Goal: Entertainment & Leisure: Browse casually

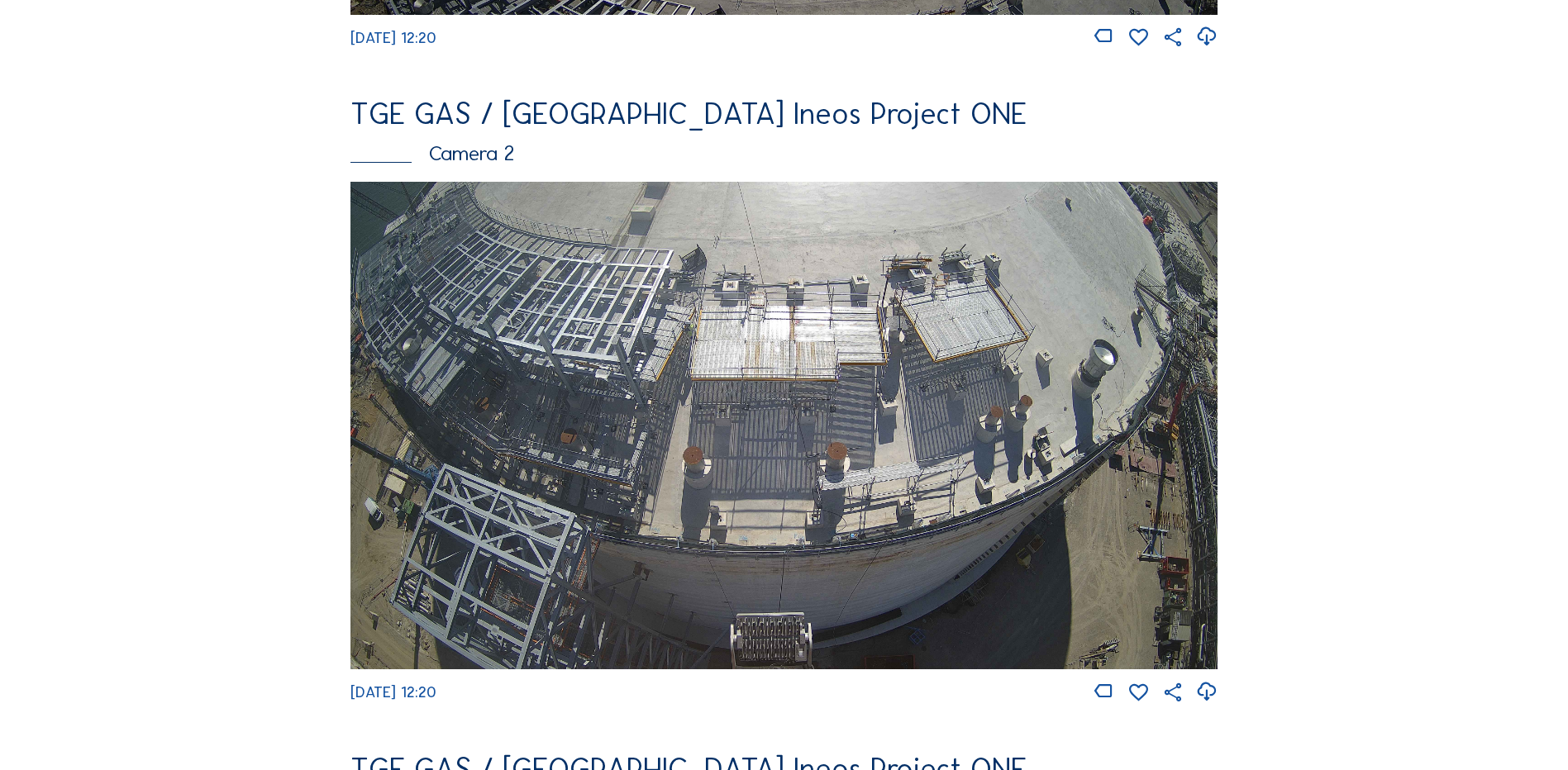
scroll to position [744, 0]
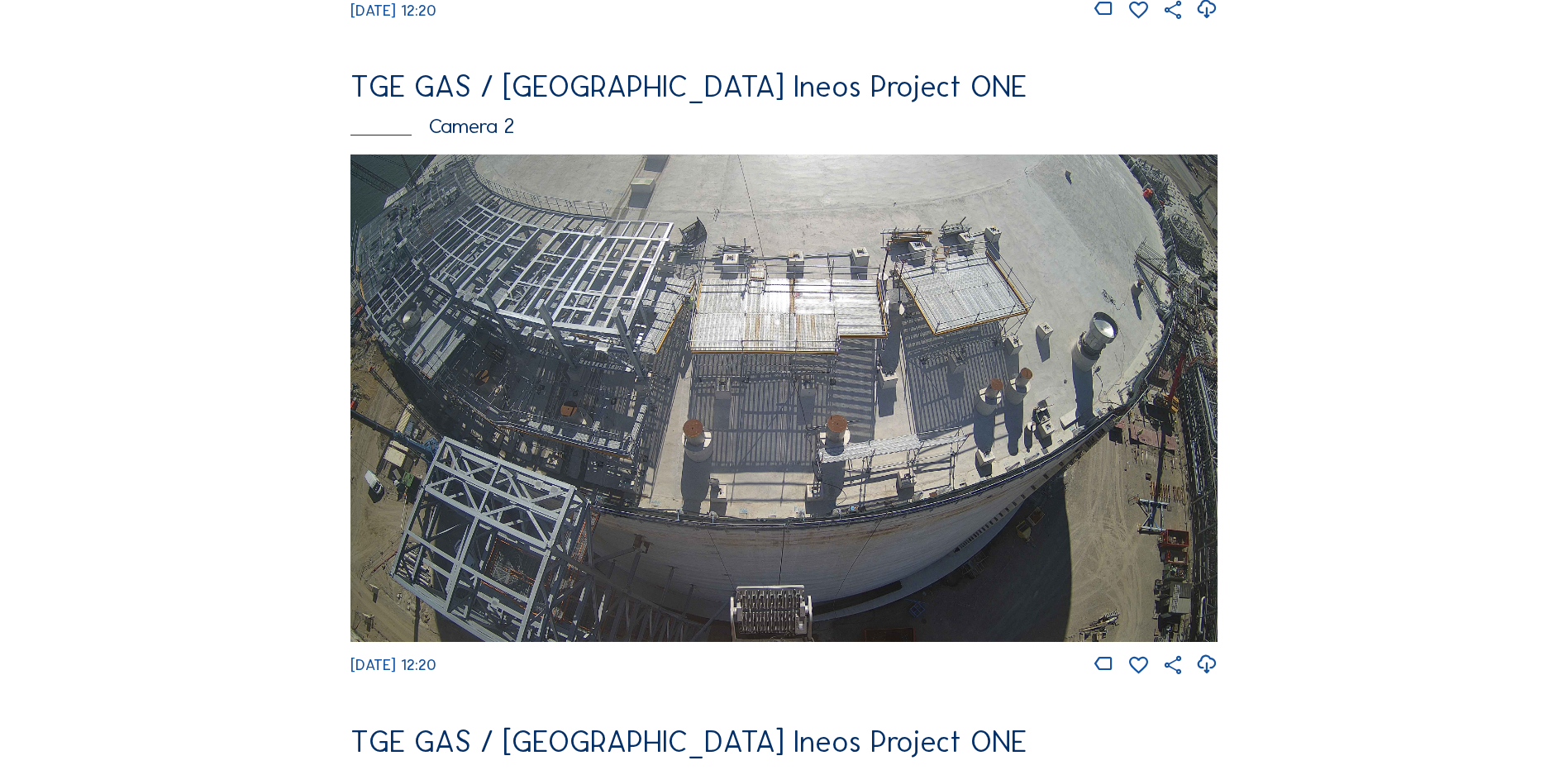
click at [658, 327] on img at bounding box center [784, 398] width 867 height 488
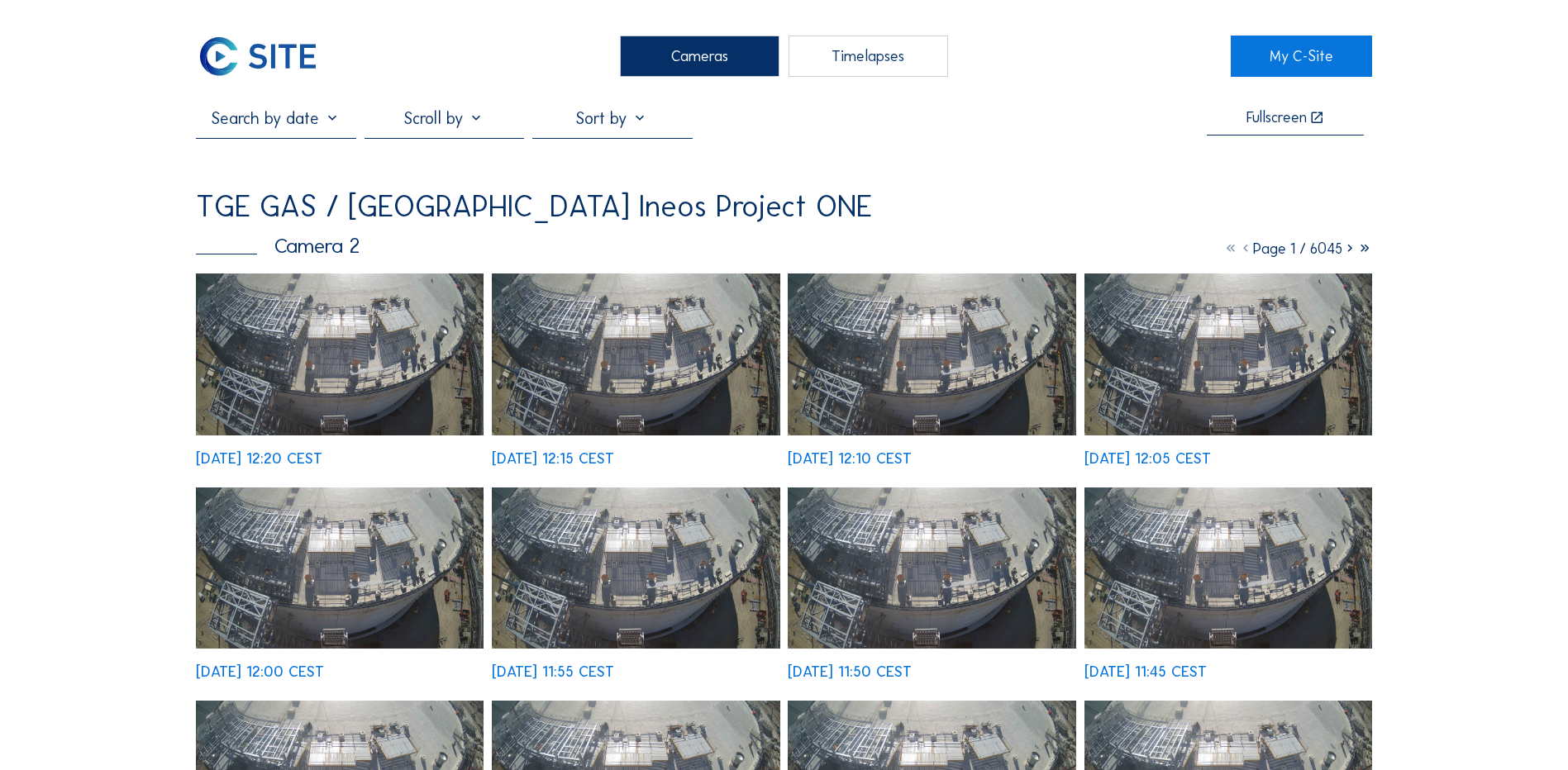
click at [397, 327] on img at bounding box center [339, 354] width 288 height 162
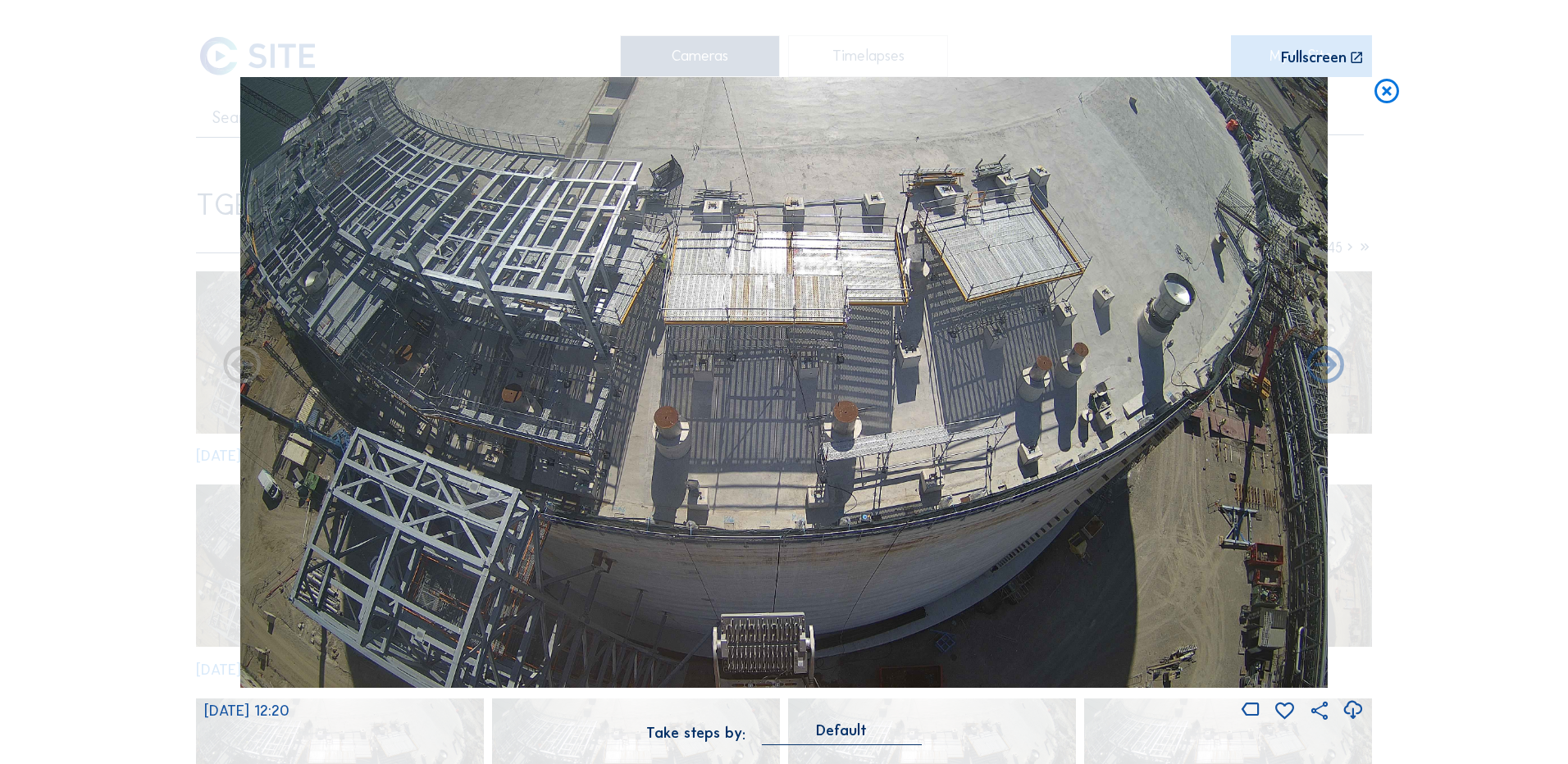
click at [1355, 712] on icon at bounding box center [1352, 710] width 22 height 27
click at [94, 267] on div "Scroll to travel through time | Press 'Alt' Button + Scroll to Zoom | Click and…" at bounding box center [784, 382] width 1568 height 764
click at [1391, 89] on icon at bounding box center [1386, 92] width 30 height 31
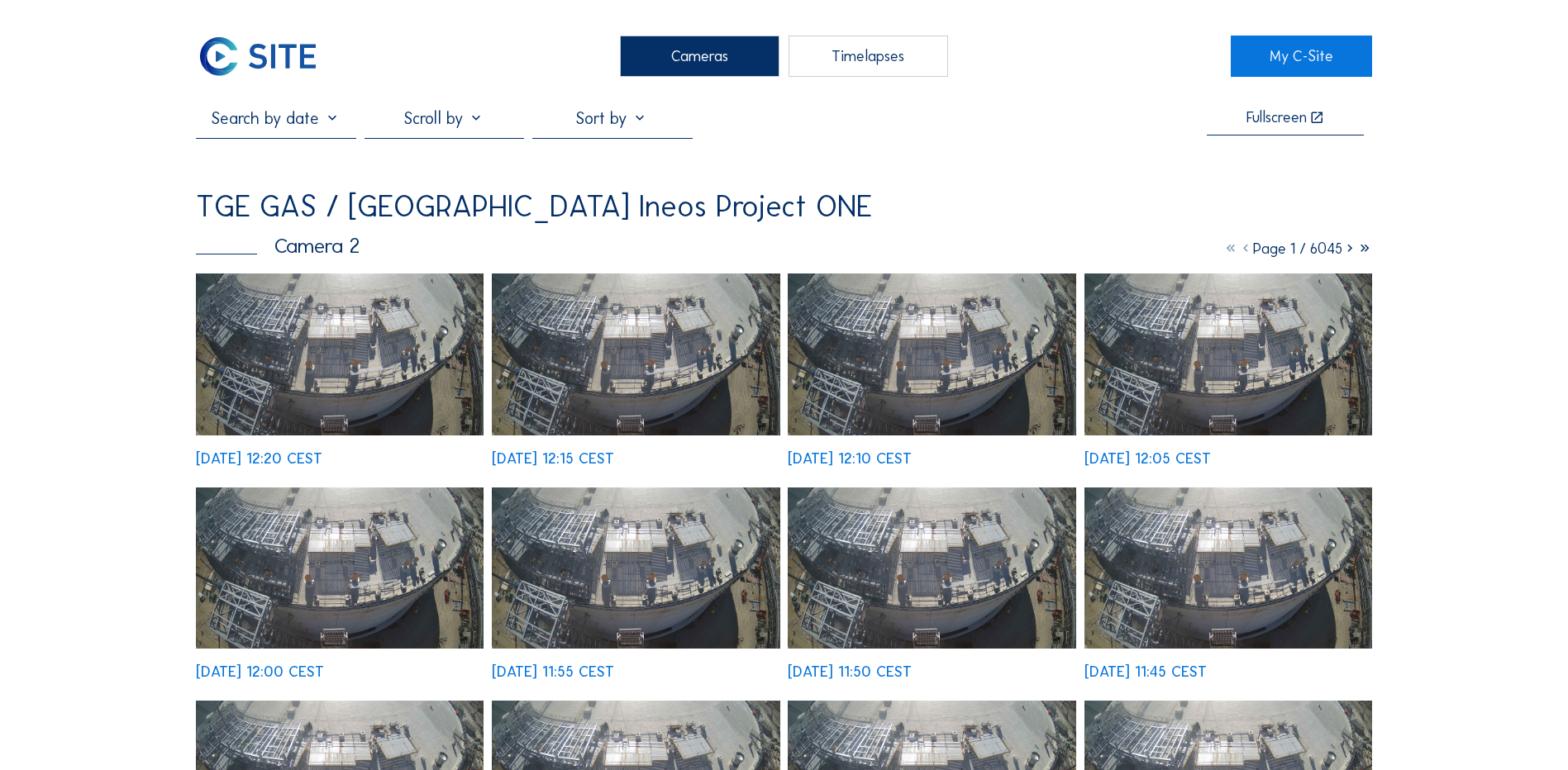
click at [699, 59] on div "Cameras" at bounding box center [699, 56] width 159 height 42
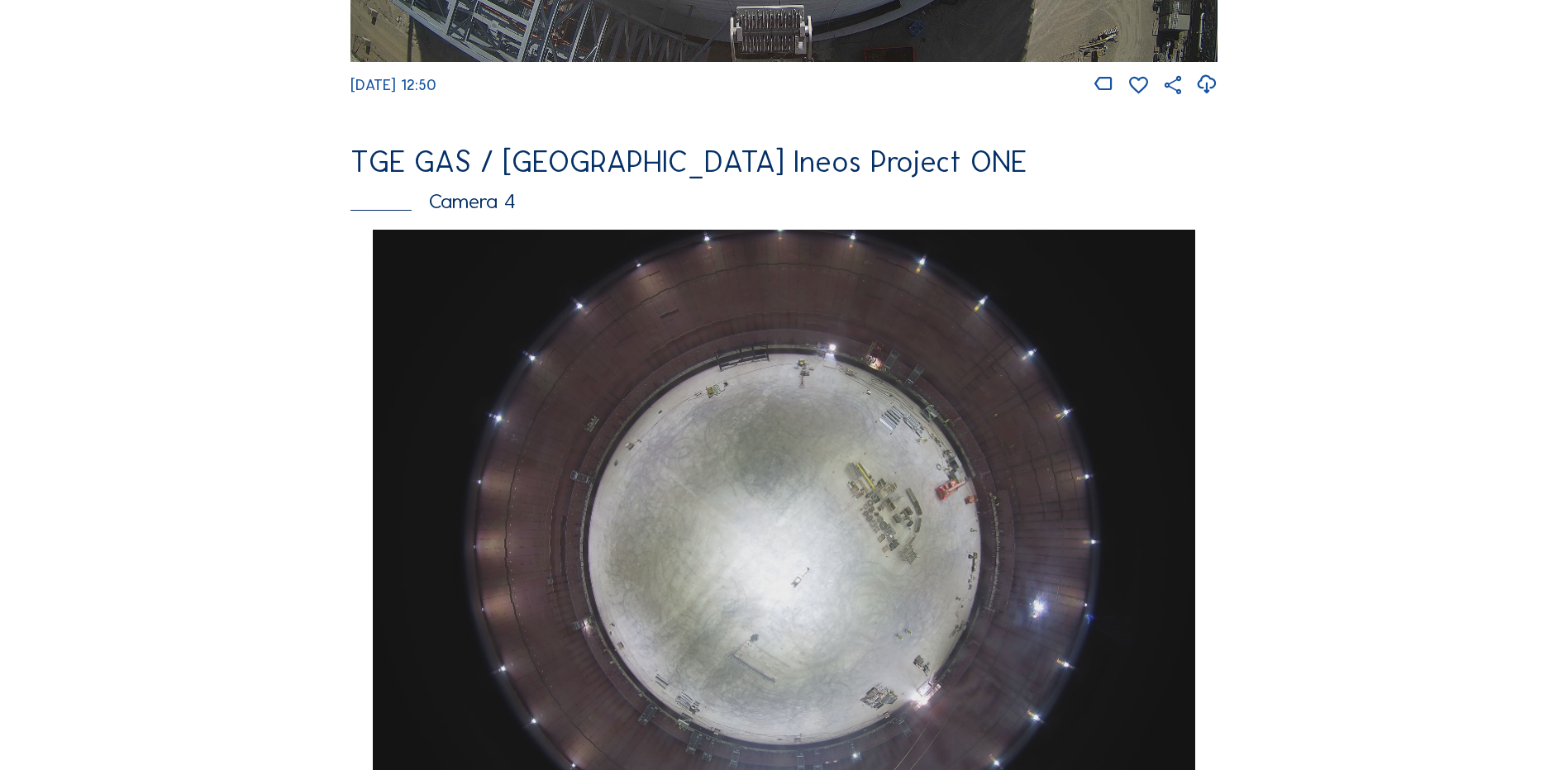
scroll to position [1405, 0]
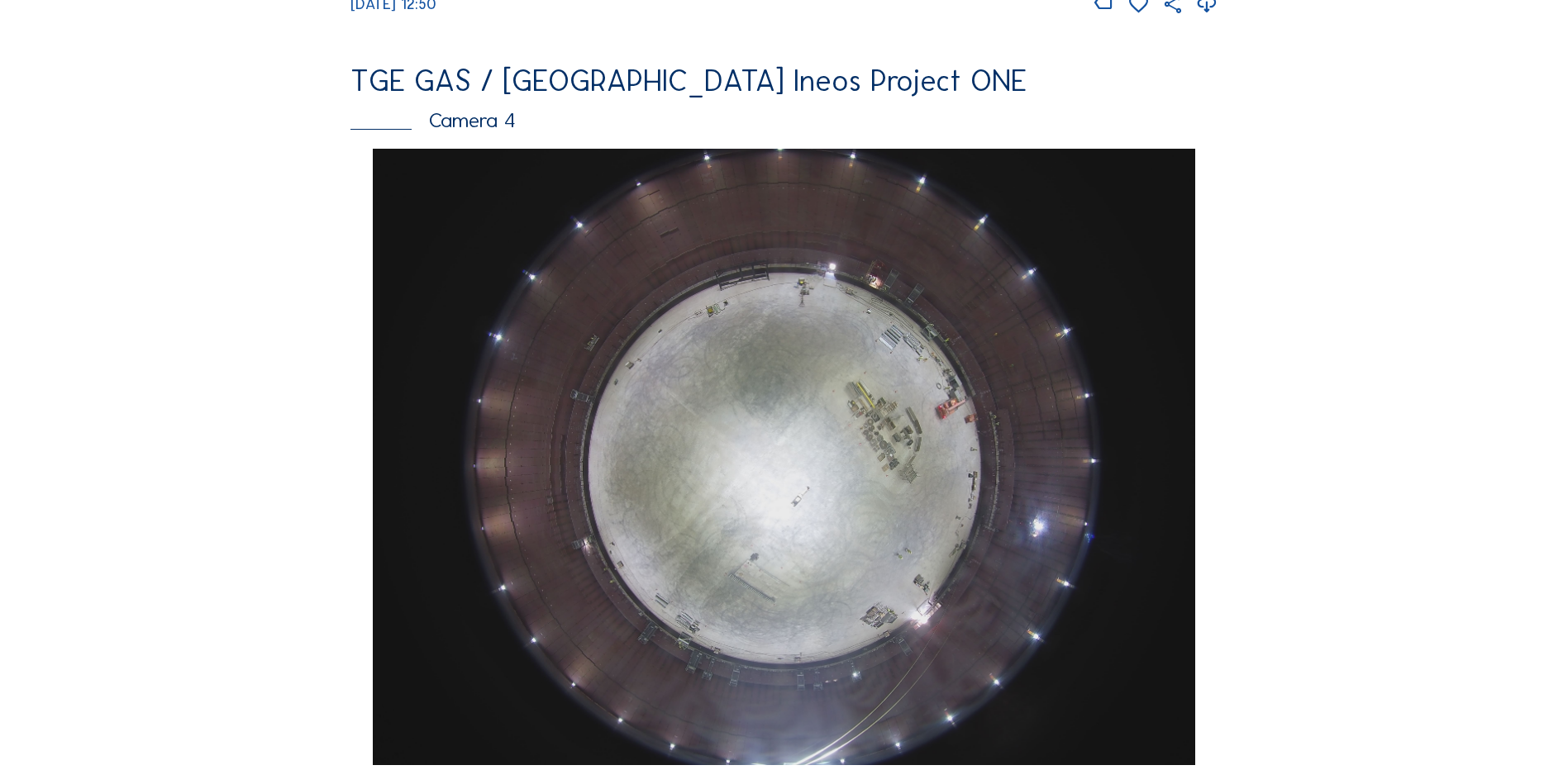
click at [807, 413] on img at bounding box center [783, 457] width 821 height 617
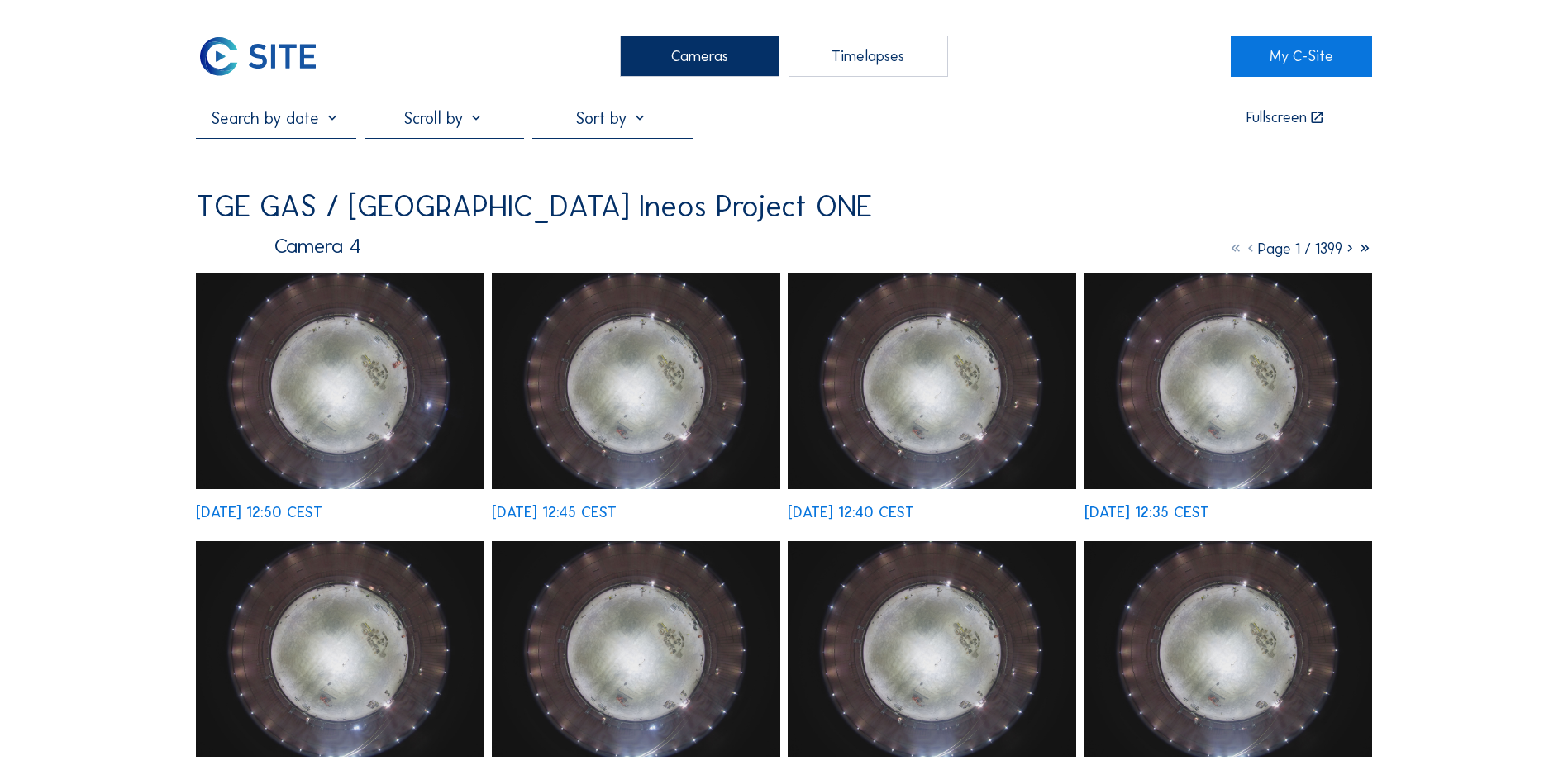
click at [357, 375] on img at bounding box center [339, 381] width 288 height 215
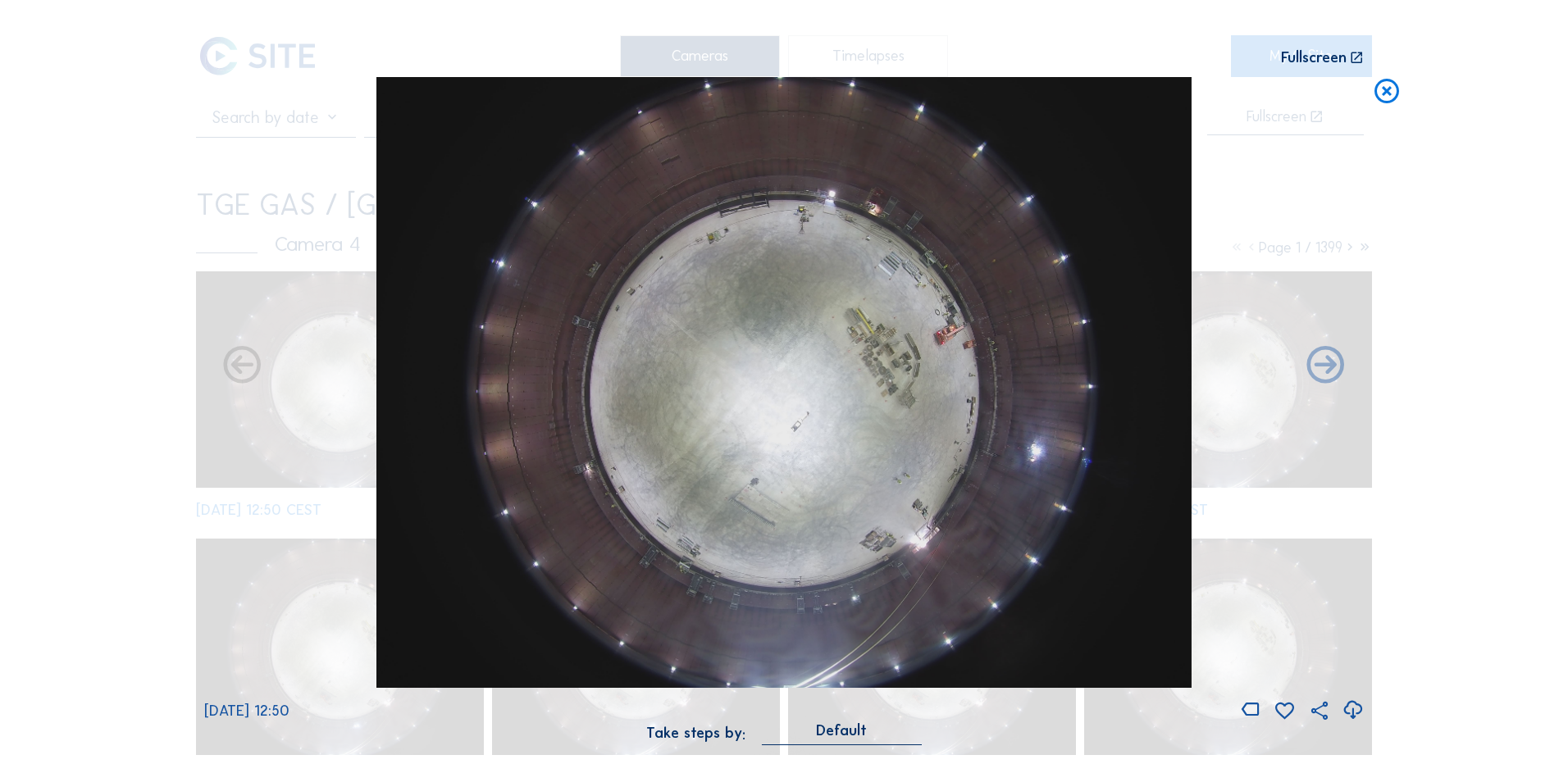
click at [1353, 715] on icon at bounding box center [1352, 710] width 22 height 27
drag, startPoint x: 114, startPoint y: 378, endPoint x: 208, endPoint y: 358, distance: 96.1
click at [114, 378] on div "Scroll to travel through time | Press 'Alt' Button + Scroll to Zoom | Click and…" at bounding box center [784, 382] width 1568 height 764
click at [1385, 92] on icon at bounding box center [1386, 92] width 30 height 31
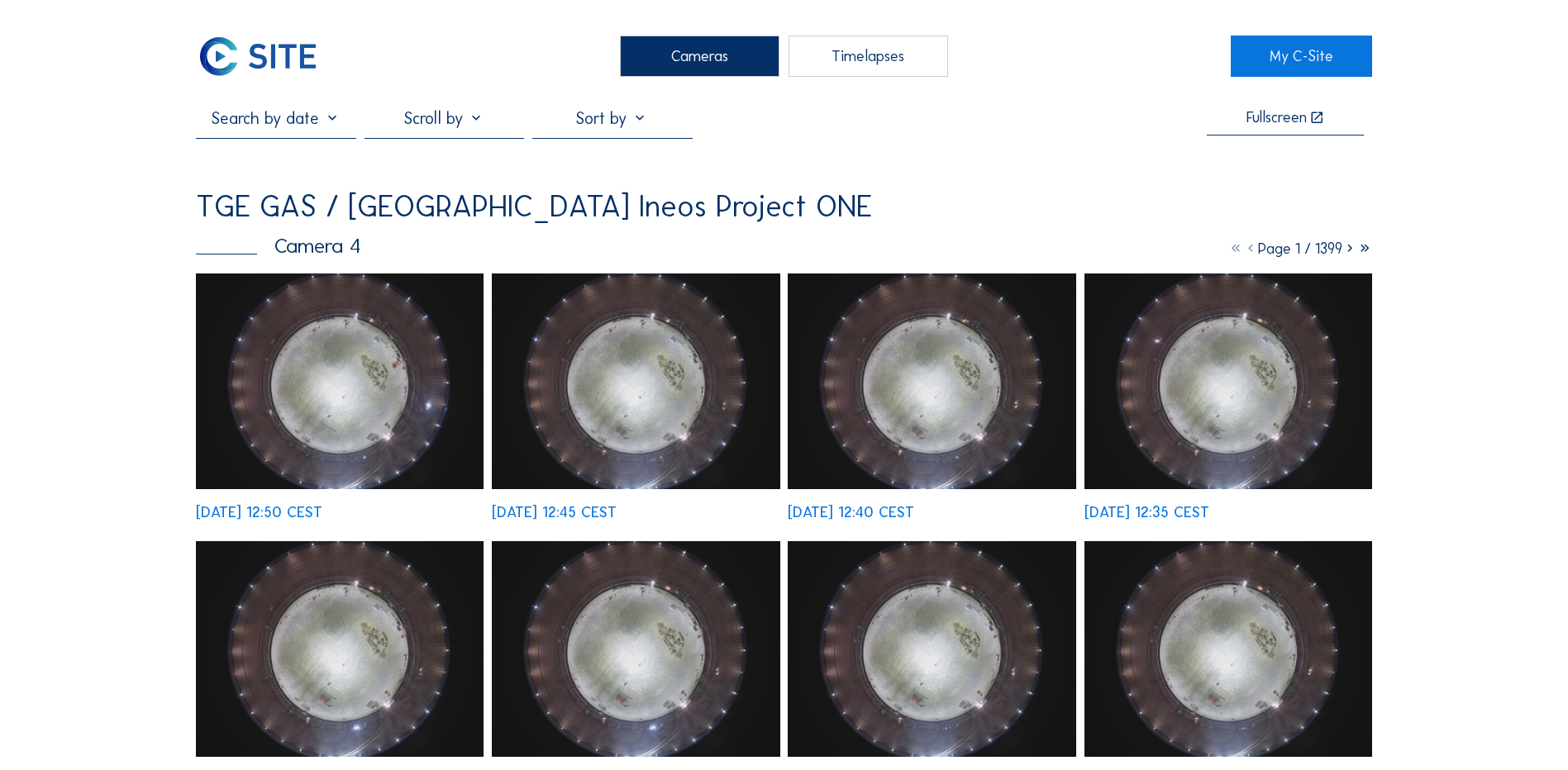
click at [675, 63] on div "Cameras" at bounding box center [699, 56] width 159 height 42
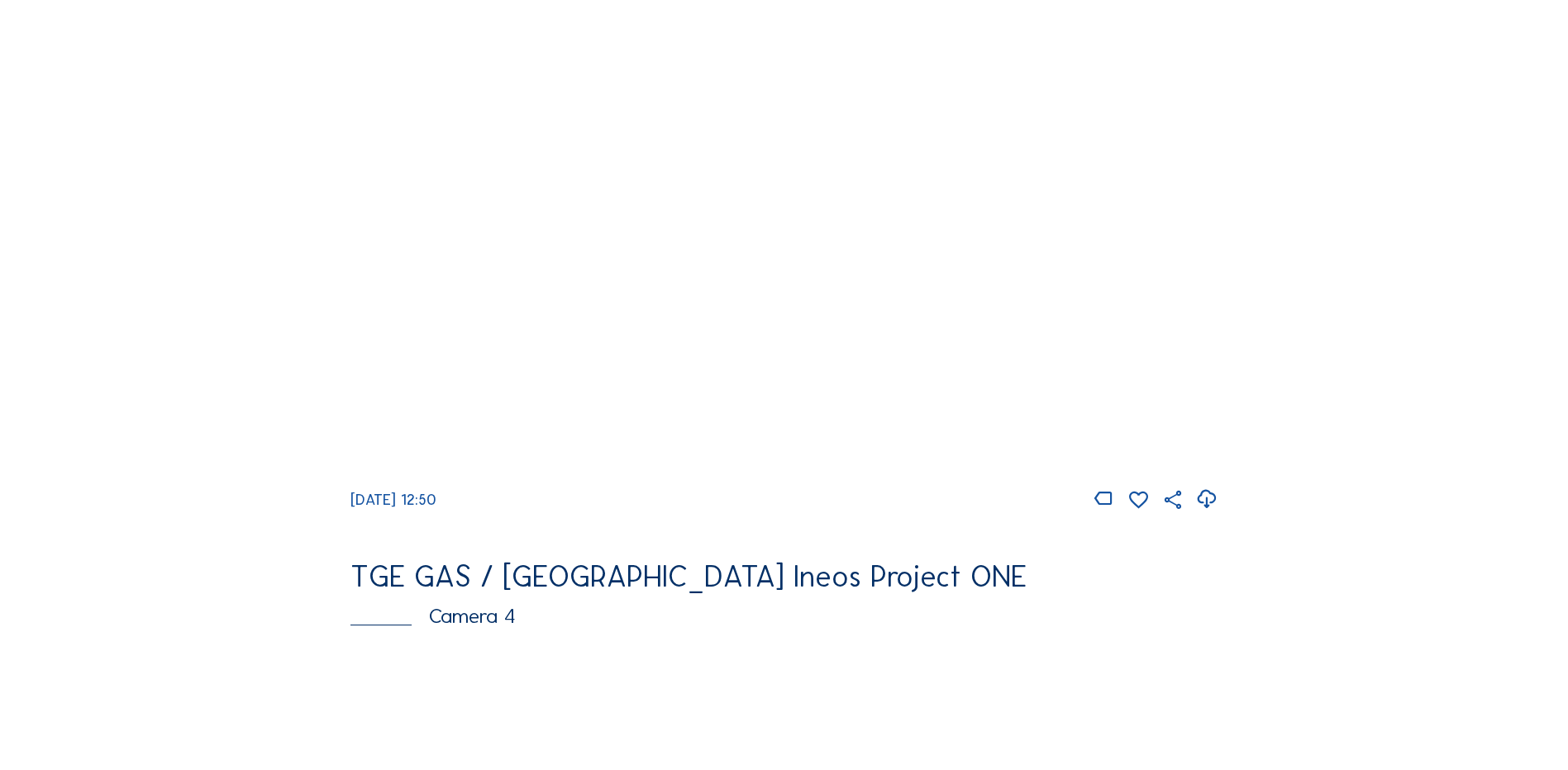
scroll to position [826, 0]
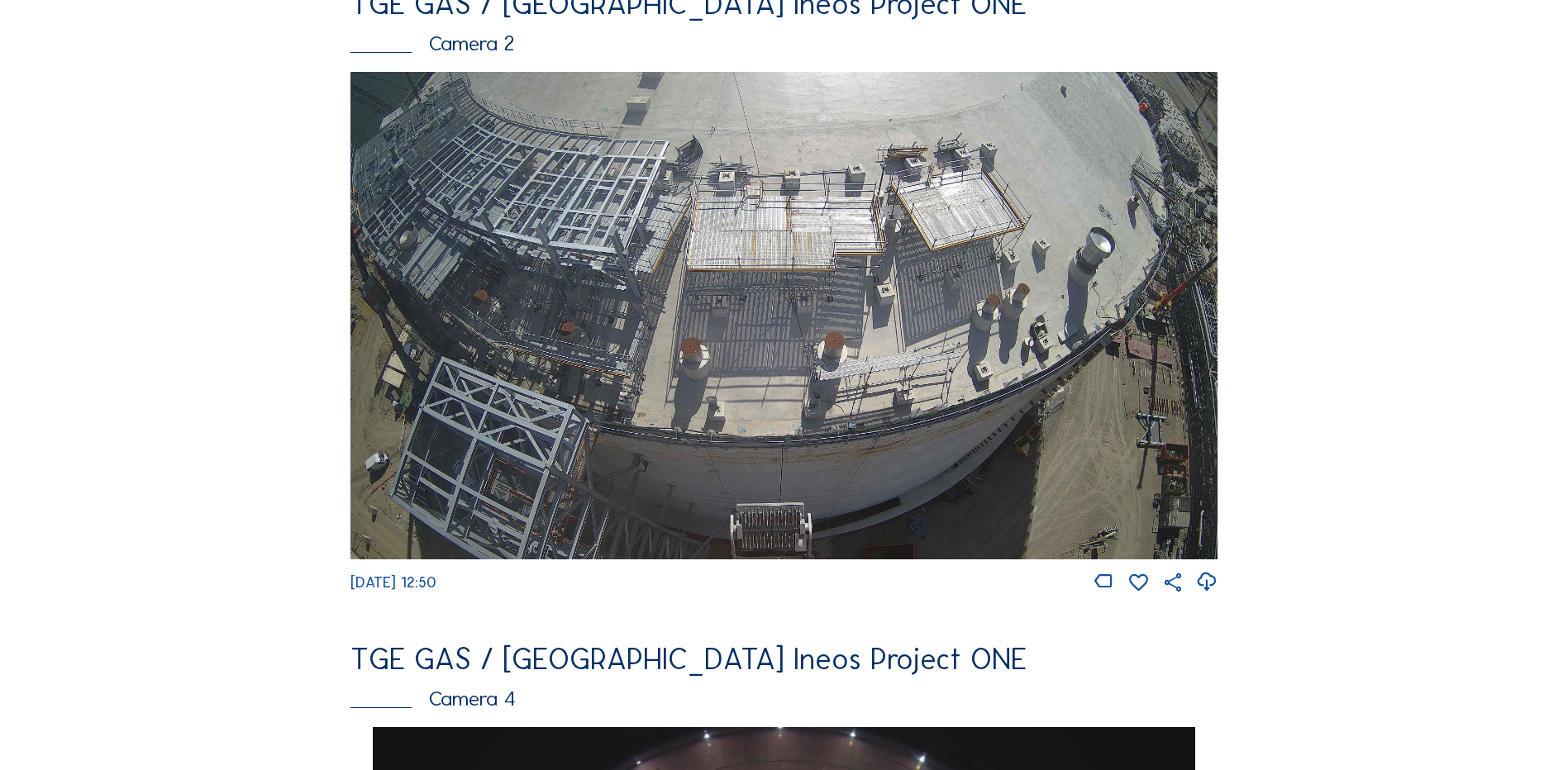
click at [649, 258] on img at bounding box center [784, 315] width 867 height 488
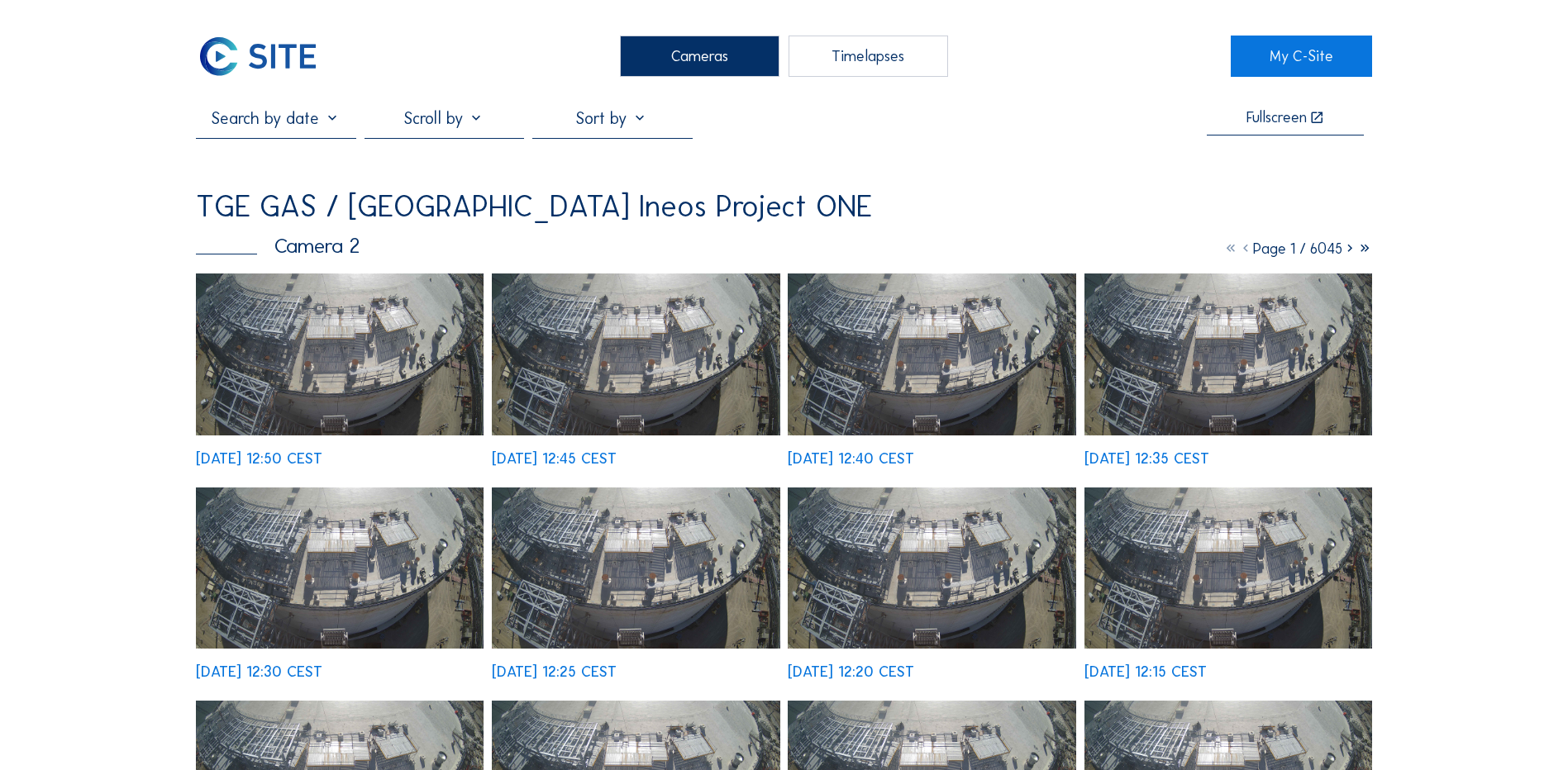
click at [336, 336] on img at bounding box center [339, 354] width 288 height 162
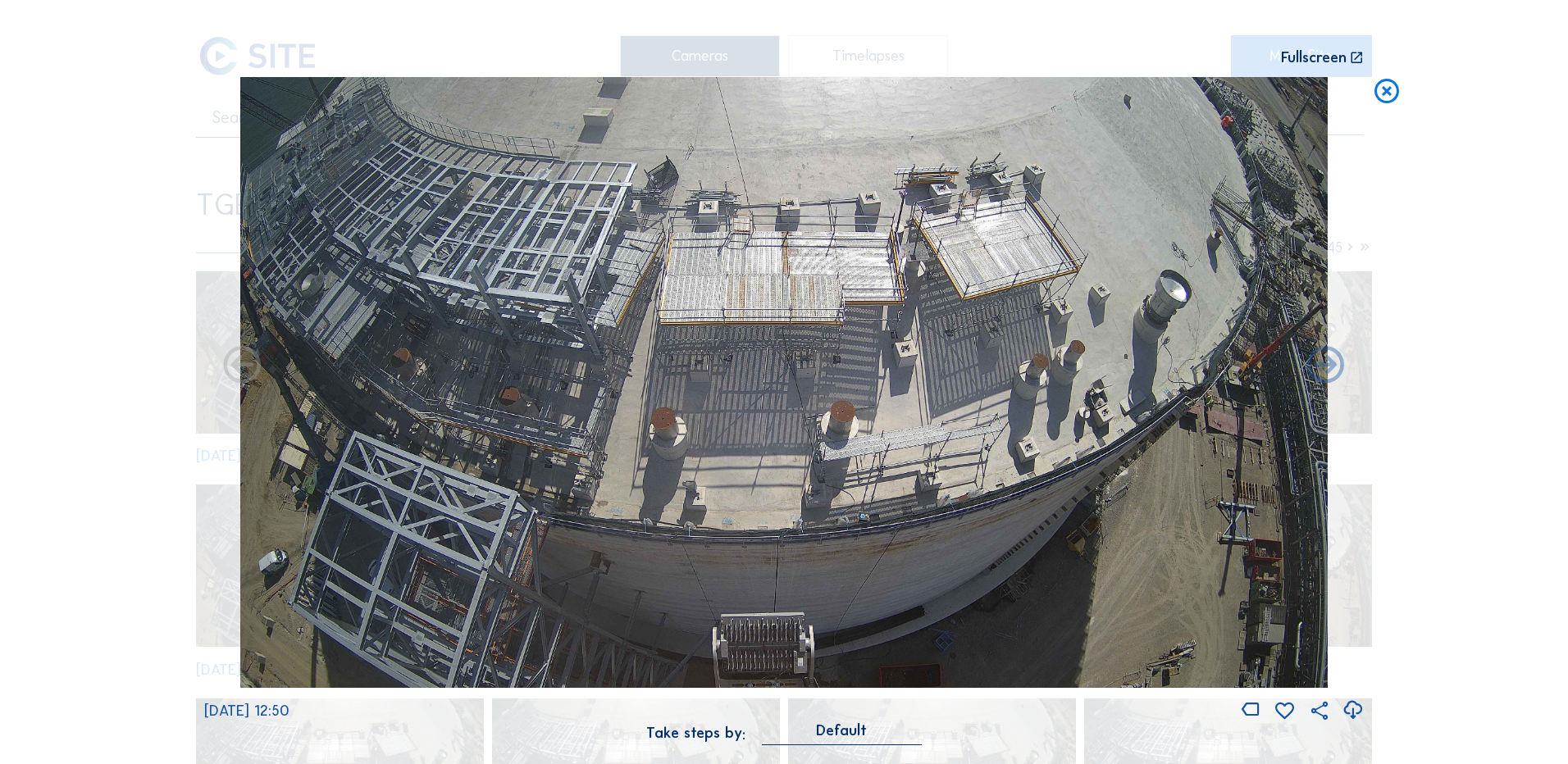
click at [1348, 708] on icon at bounding box center [1352, 710] width 22 height 27
click at [71, 374] on div "Scroll to travel through time | Press 'Alt' Button + Scroll to Zoom | Click and…" at bounding box center [784, 382] width 1568 height 764
click at [1388, 91] on icon at bounding box center [1386, 92] width 30 height 31
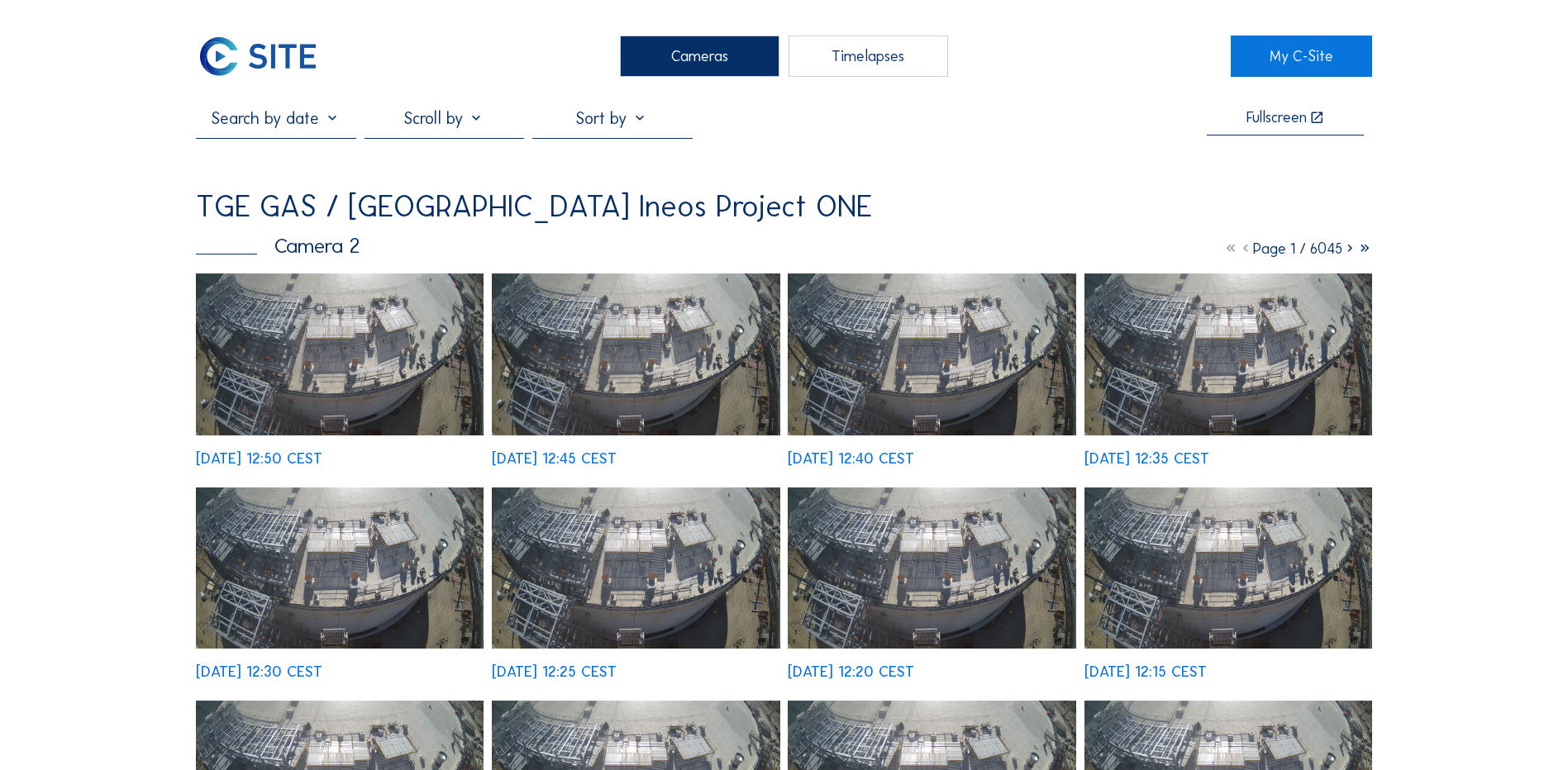
click at [706, 59] on div "Cameras" at bounding box center [699, 56] width 159 height 42
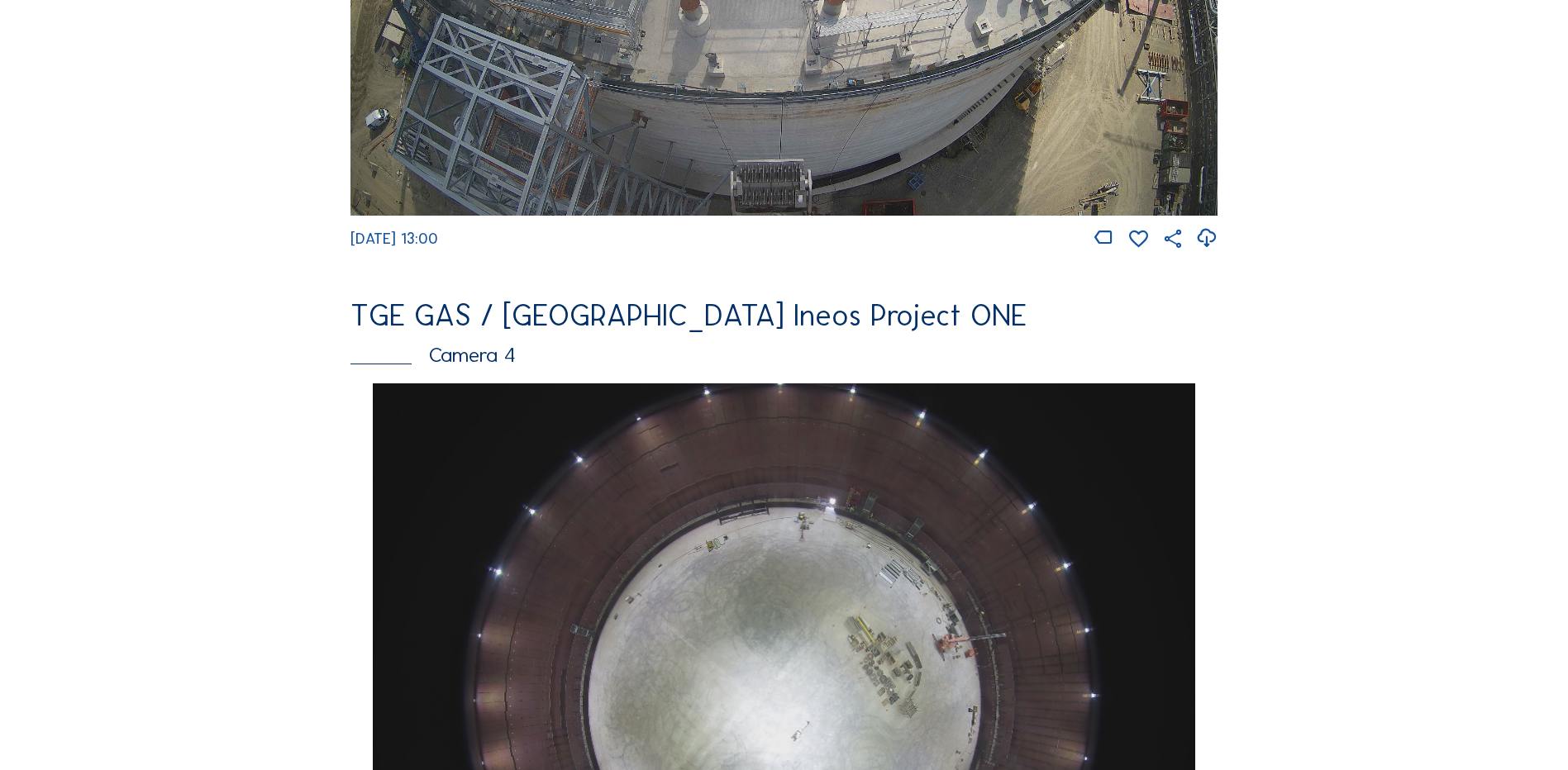
scroll to position [1488, 0]
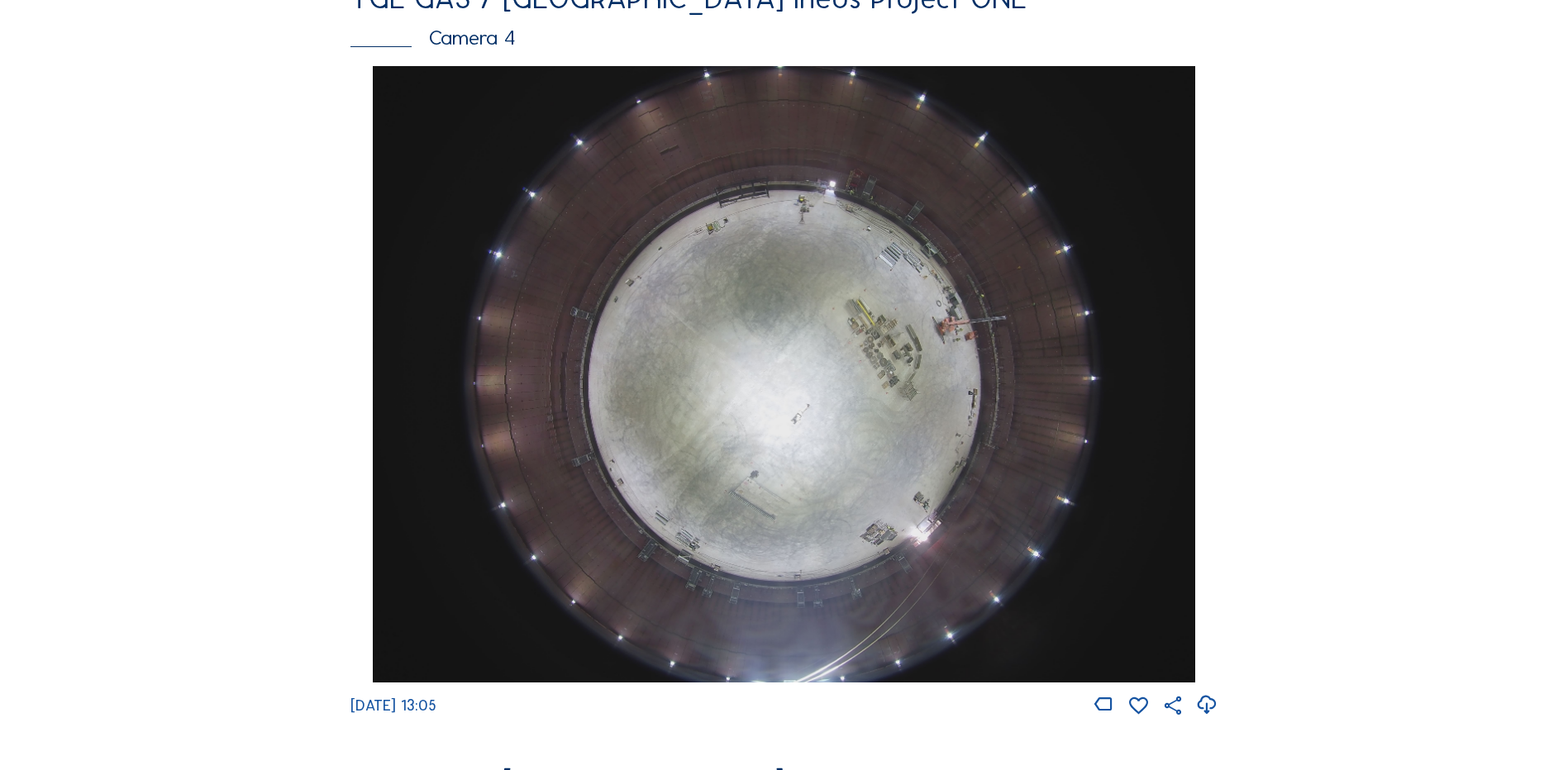
click at [808, 298] on img at bounding box center [783, 374] width 821 height 617
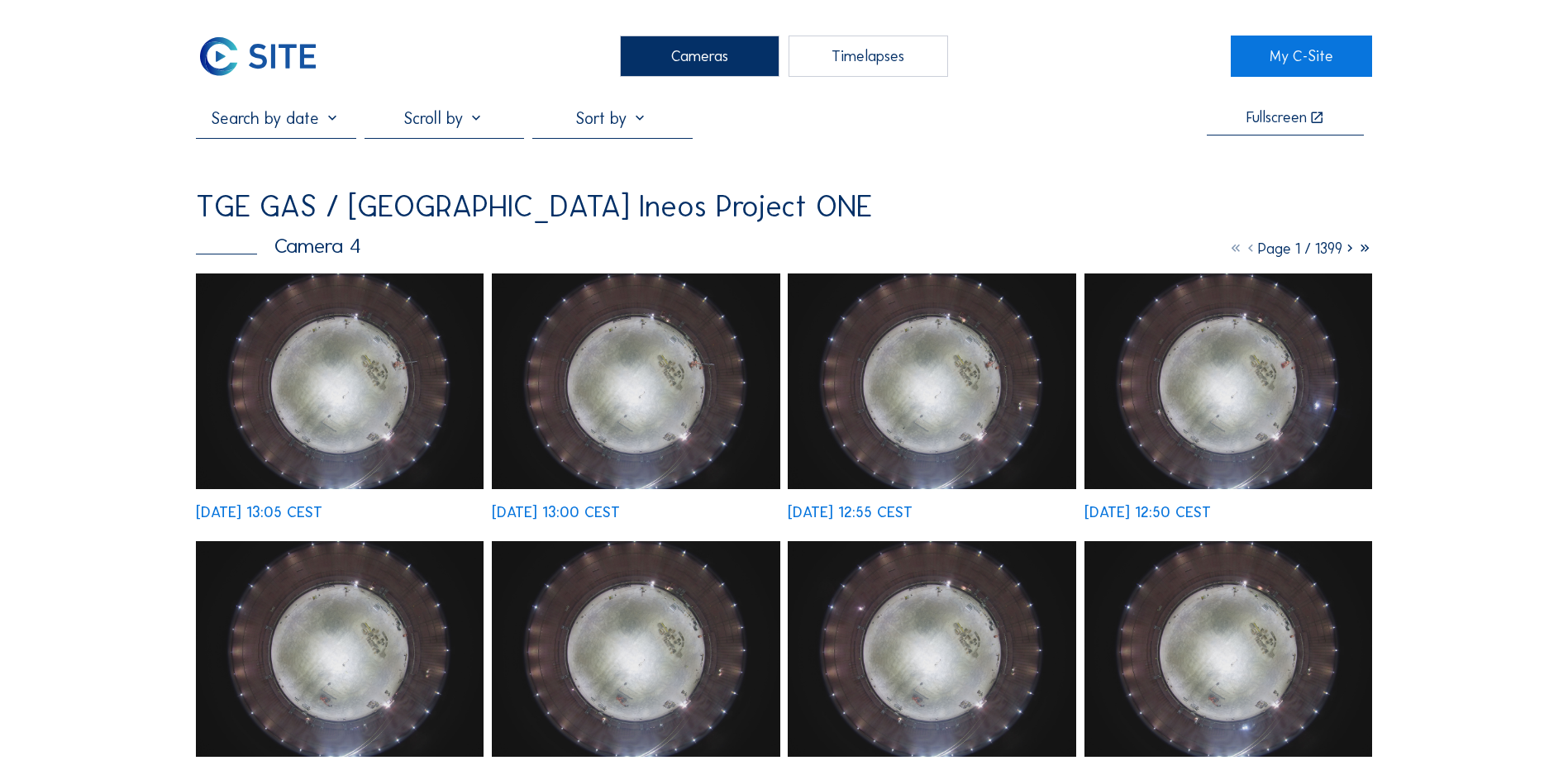
click at [304, 380] on img at bounding box center [339, 381] width 288 height 215
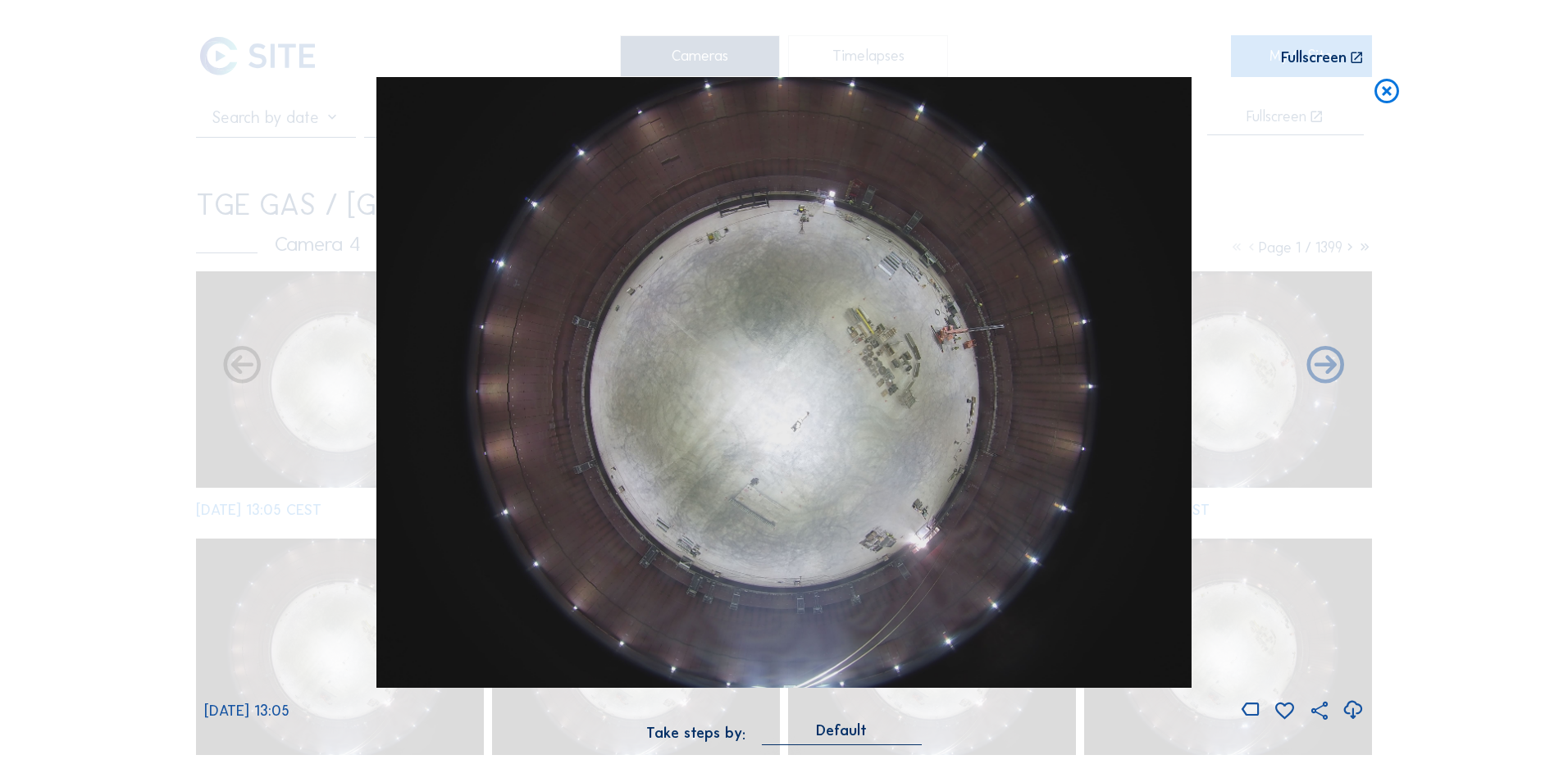
click at [1354, 709] on icon at bounding box center [1352, 710] width 22 height 27
click at [96, 364] on div "Scroll to travel through time | Press 'Alt' Button + Scroll to Zoom | Click and…" at bounding box center [784, 382] width 1568 height 764
click at [1385, 94] on icon at bounding box center [1386, 92] width 30 height 31
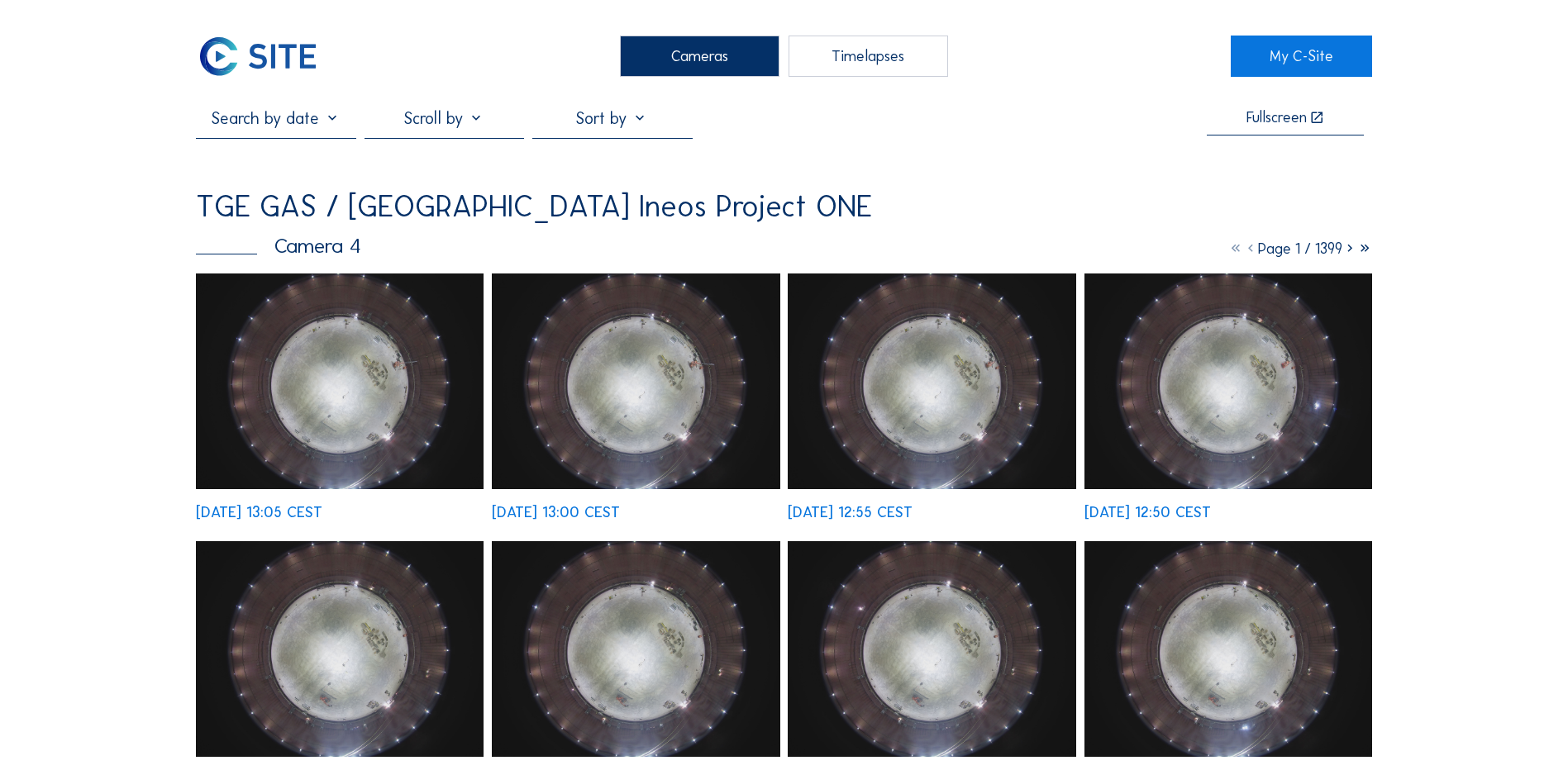
click at [696, 53] on div "Cameras" at bounding box center [699, 56] width 159 height 42
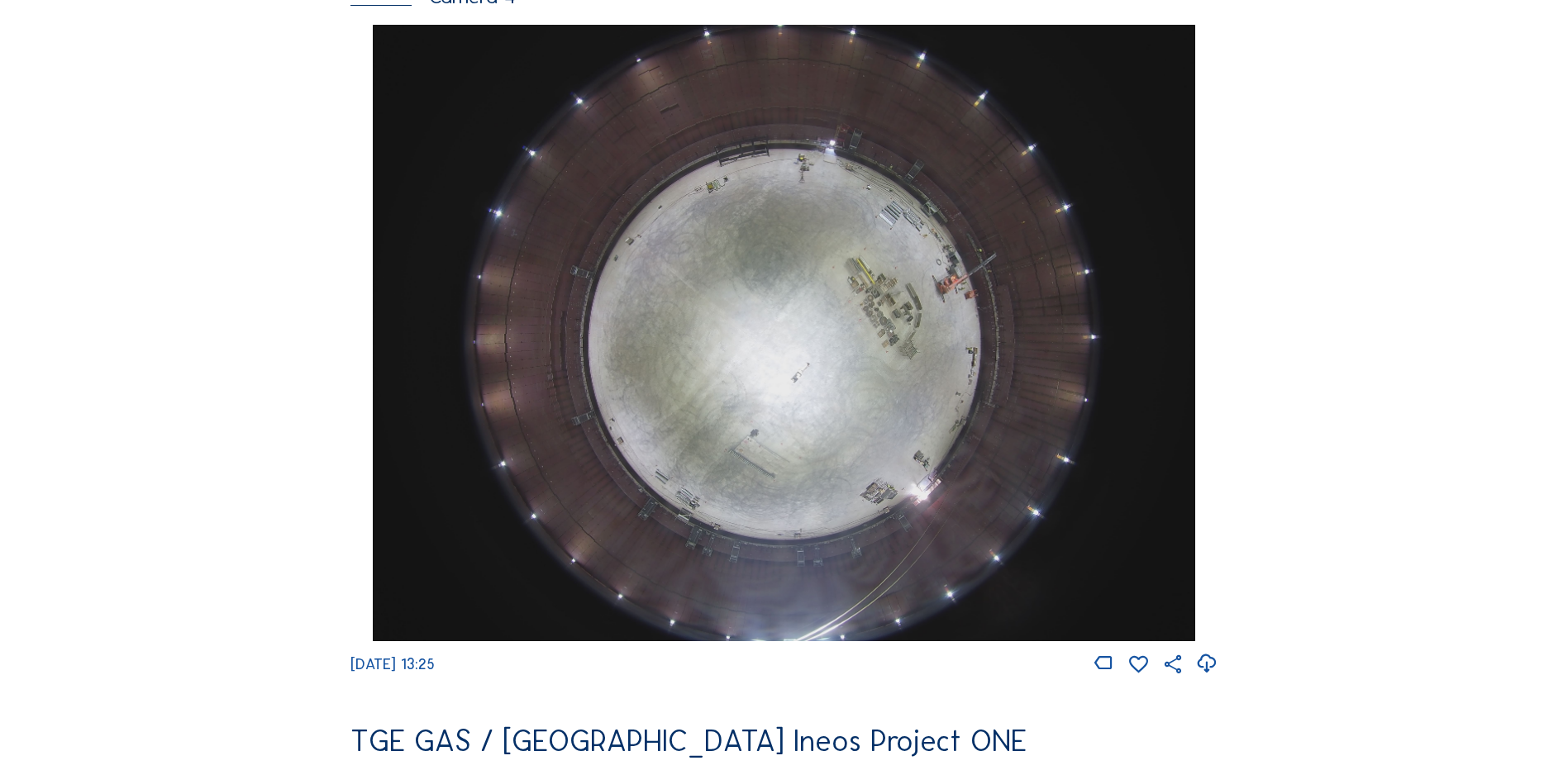
scroll to position [1570, 0]
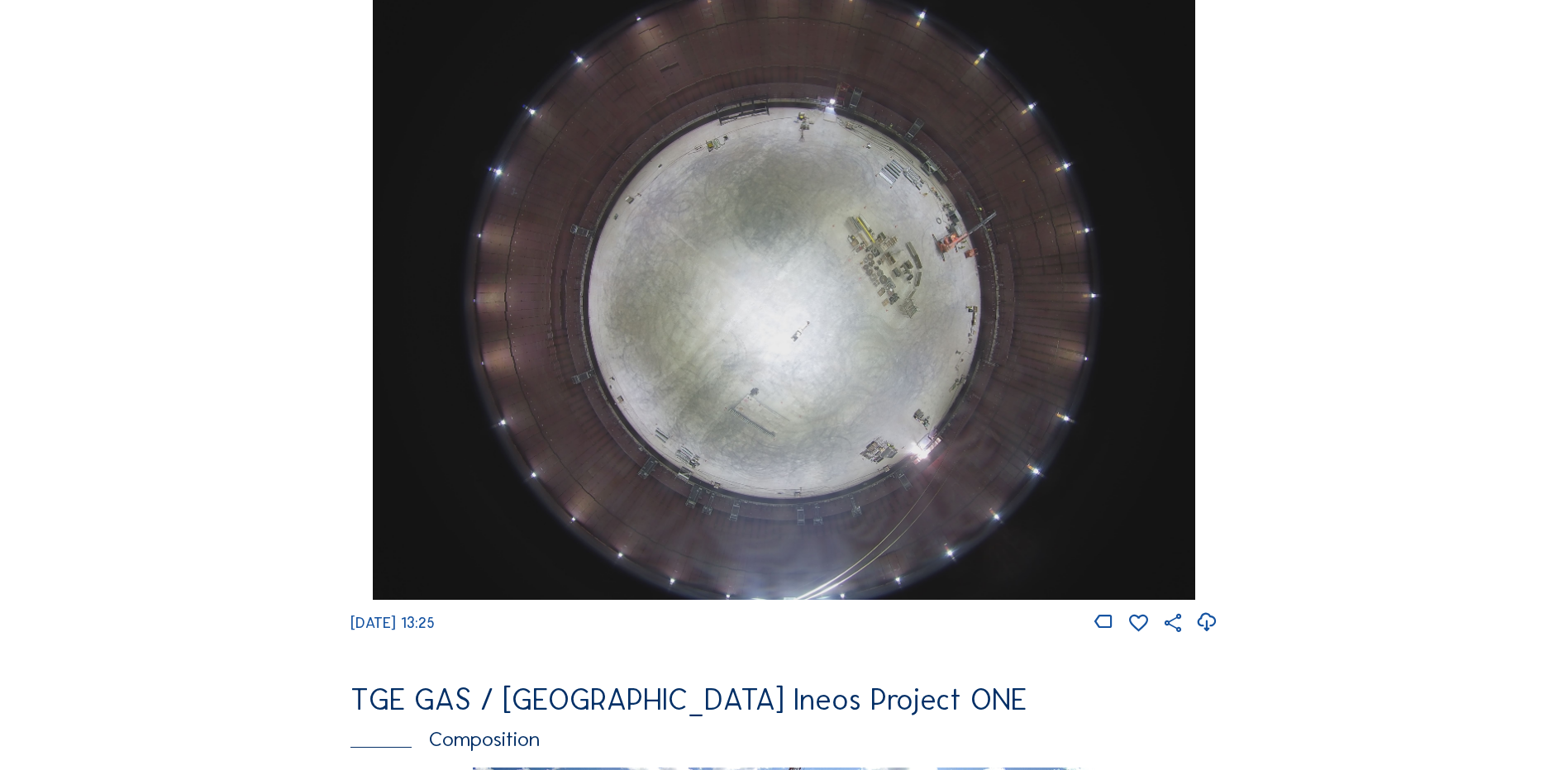
click at [792, 222] on img at bounding box center [783, 292] width 821 height 617
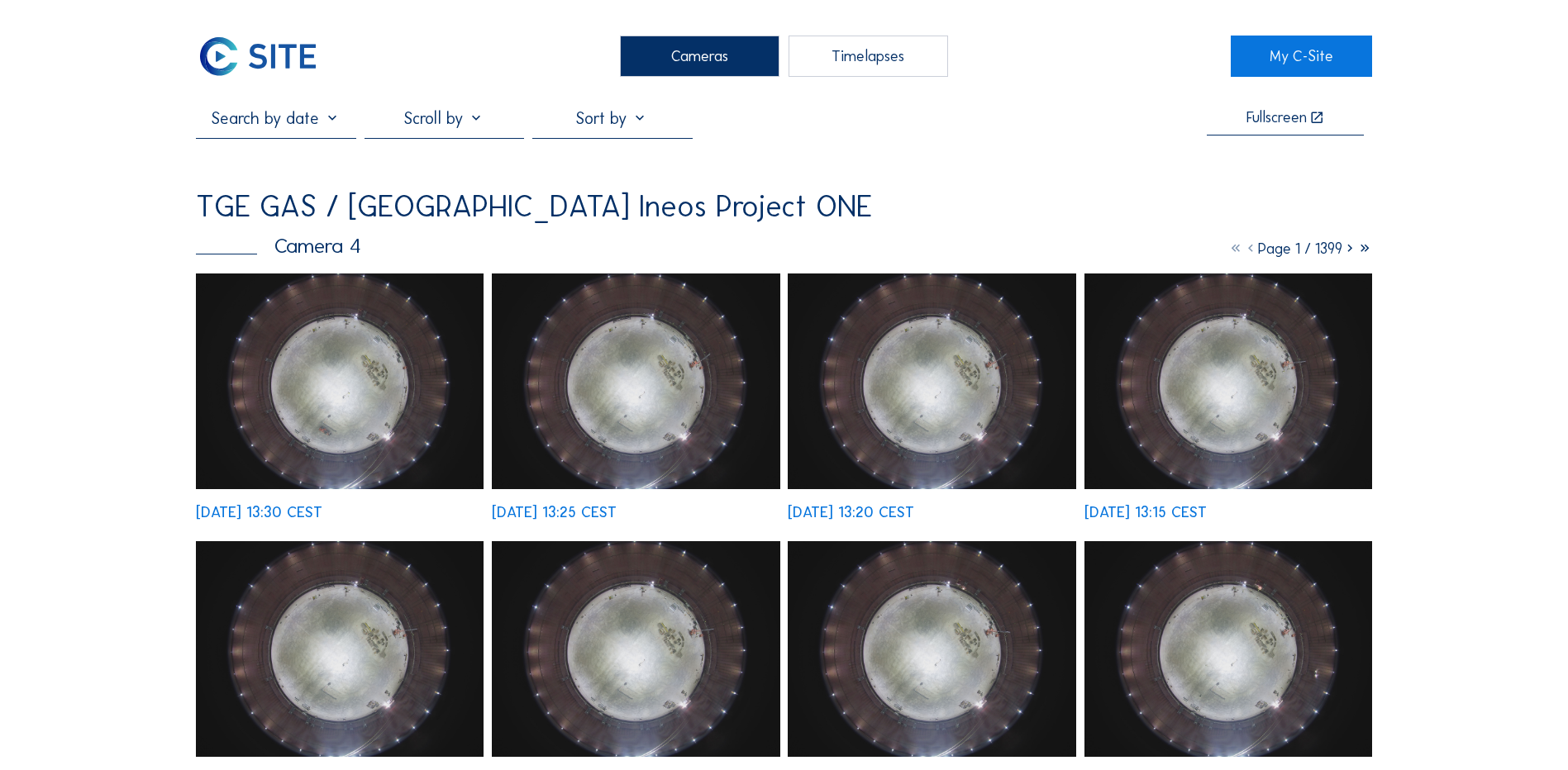
click at [378, 386] on img at bounding box center [339, 381] width 288 height 215
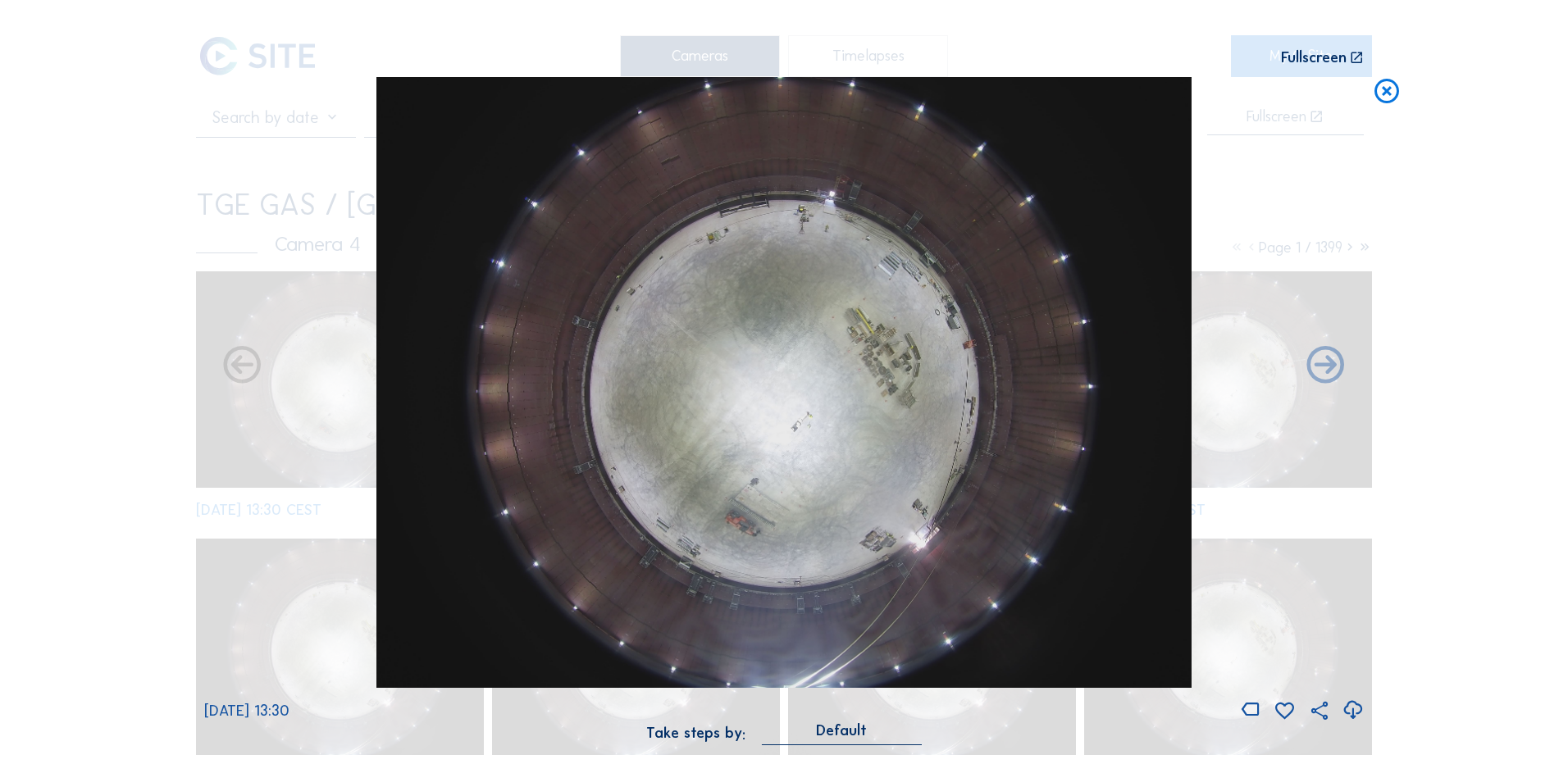
click at [1353, 710] on icon at bounding box center [1352, 710] width 22 height 27
drag, startPoint x: 97, startPoint y: 440, endPoint x: 276, endPoint y: 383, distance: 187.9
click at [97, 440] on div "Scroll to travel through time | Press 'Alt' Button + Scroll to Zoom | Click and…" at bounding box center [784, 382] width 1568 height 764
click at [1385, 91] on icon at bounding box center [1386, 92] width 30 height 31
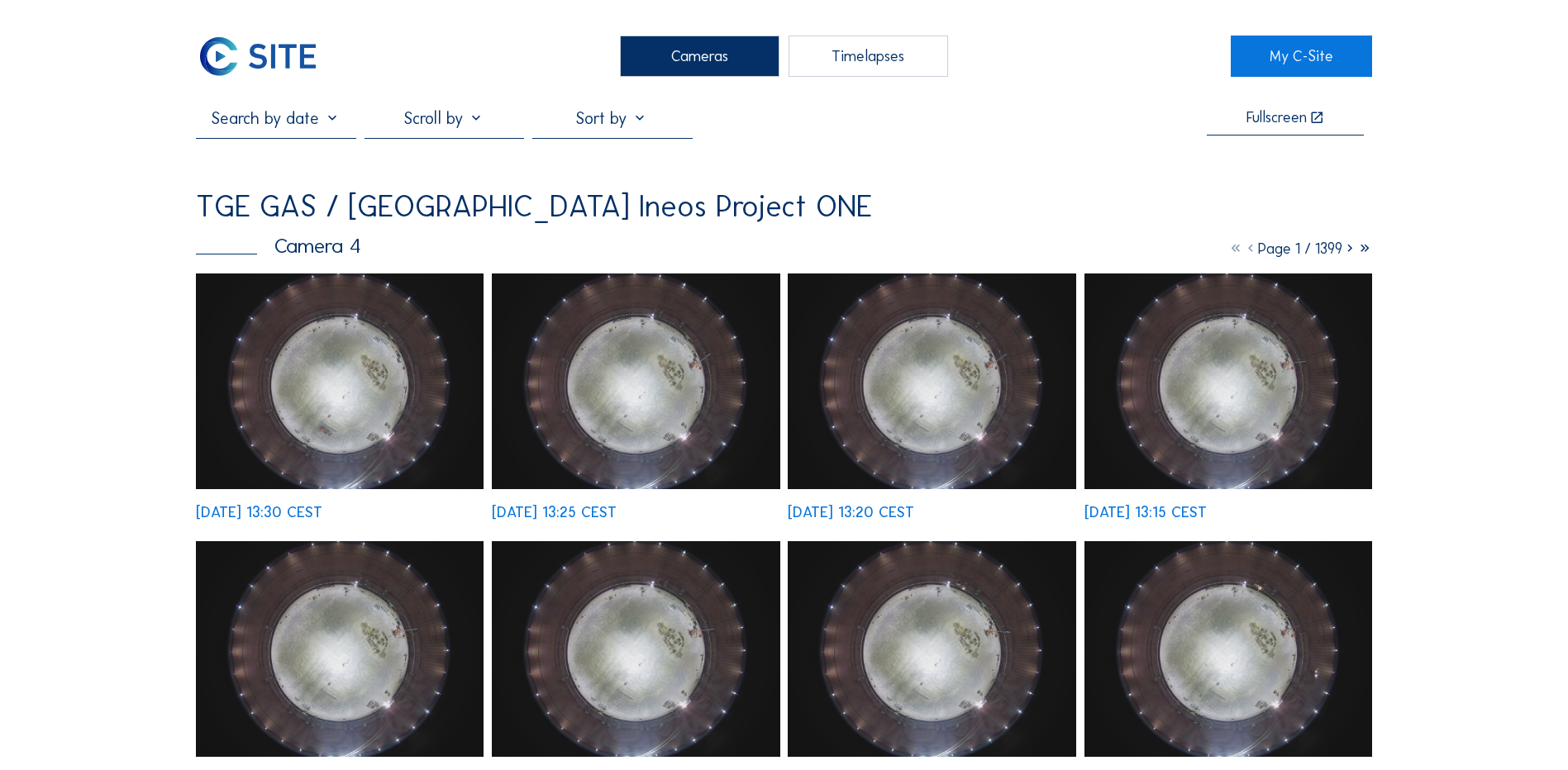
click at [720, 42] on div "Cameras" at bounding box center [699, 56] width 159 height 42
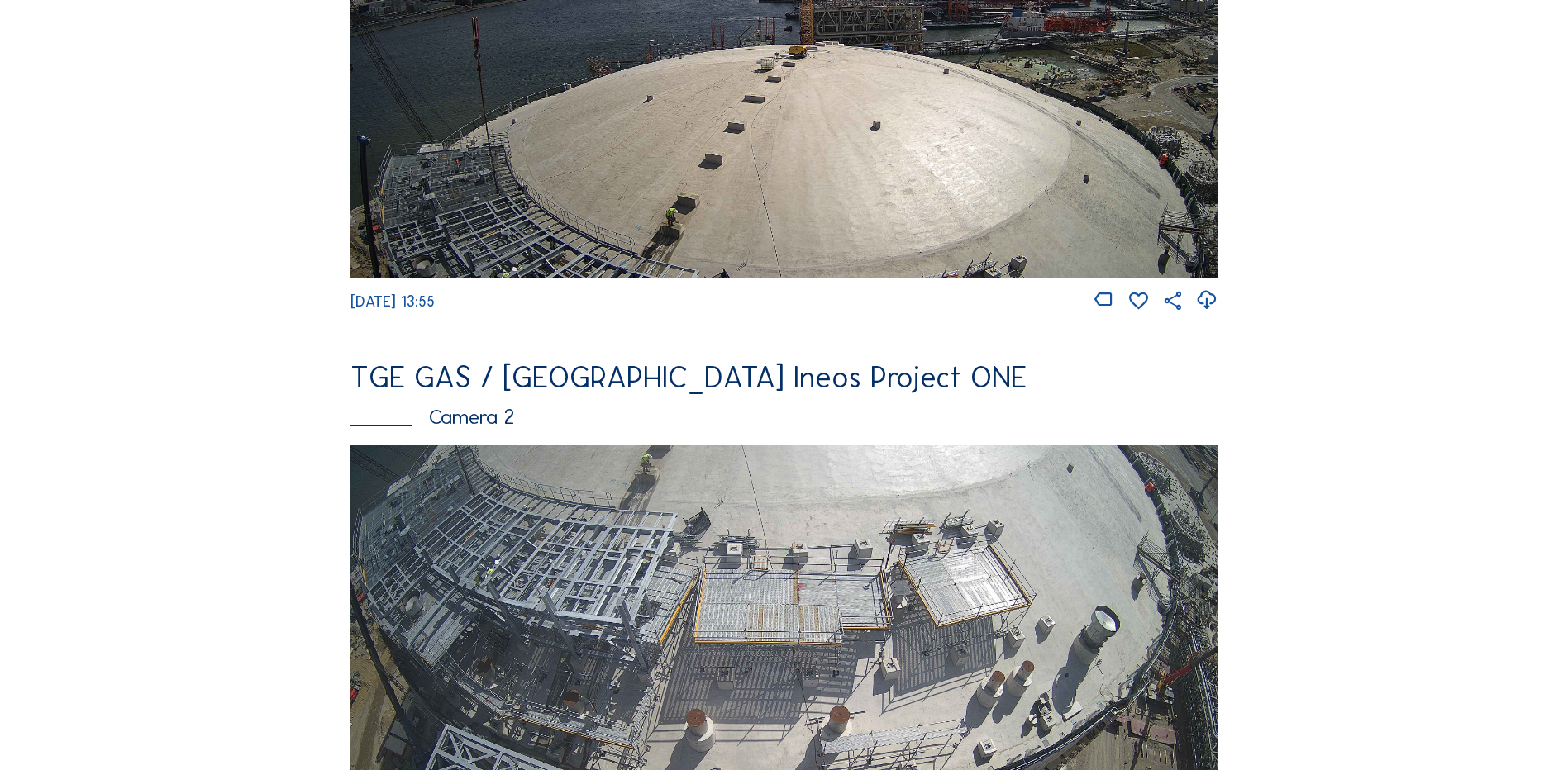
scroll to position [579, 0]
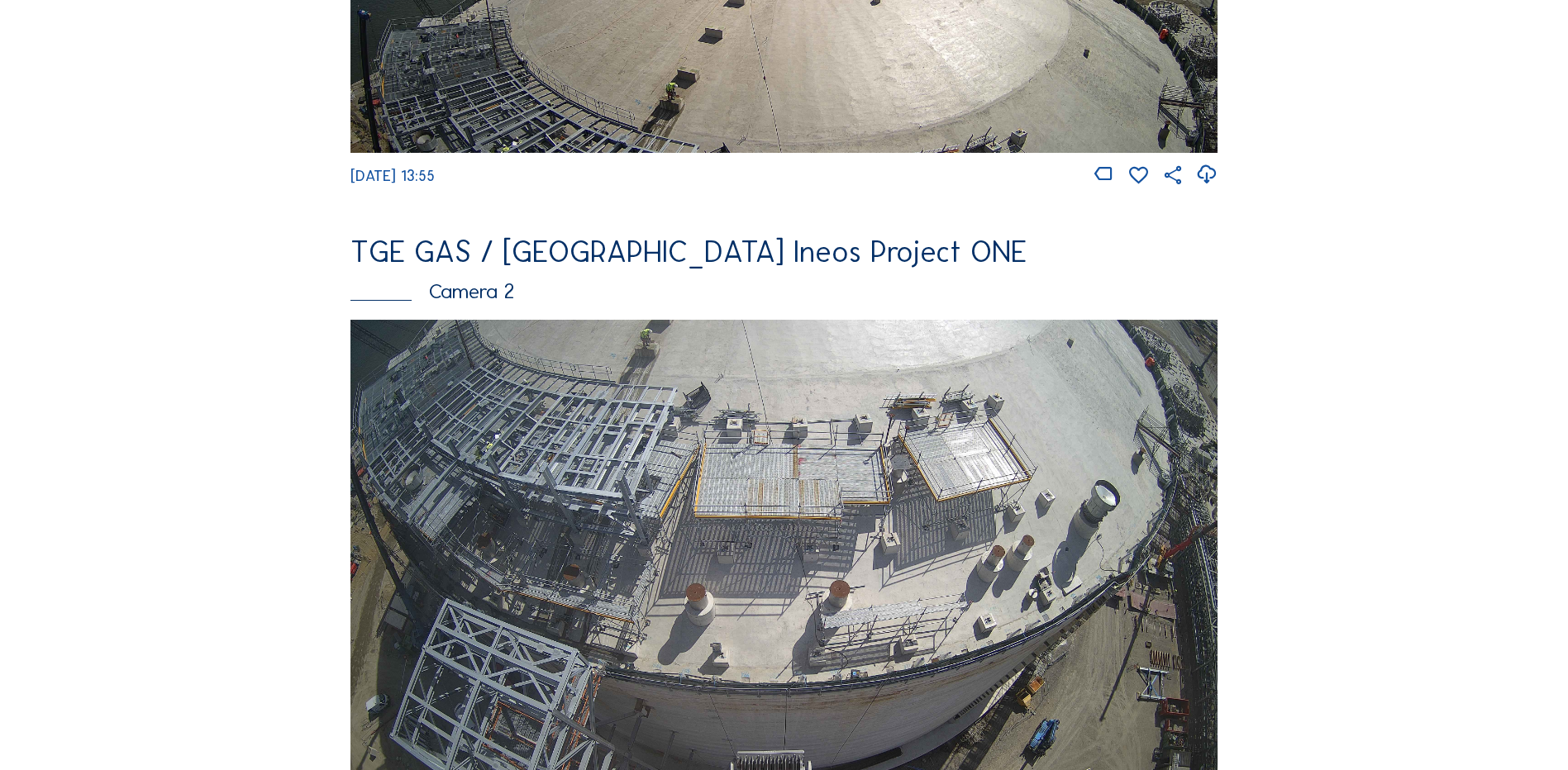
click at [674, 478] on img at bounding box center [784, 563] width 867 height 488
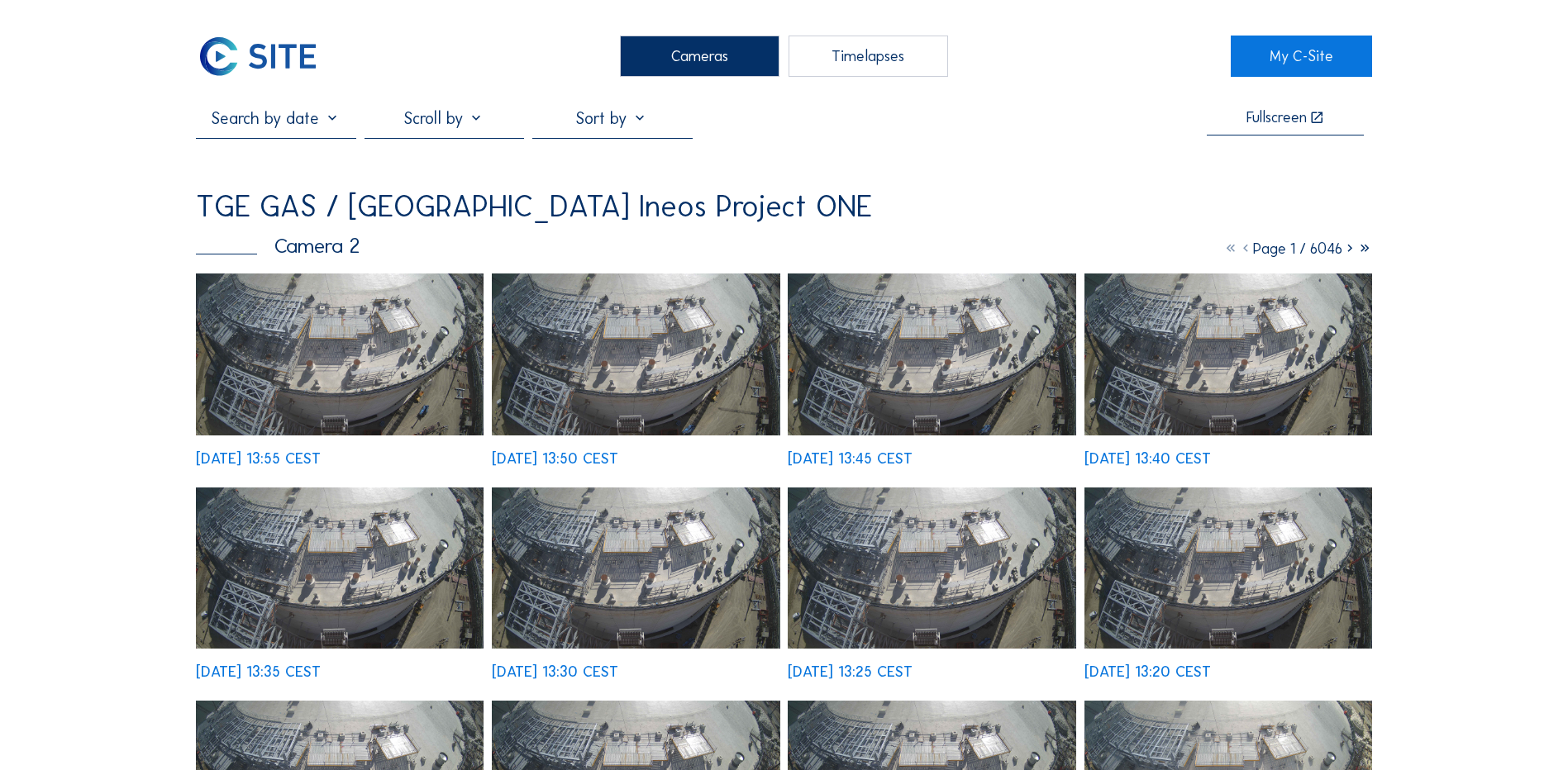
click at [355, 358] on img at bounding box center [339, 354] width 288 height 162
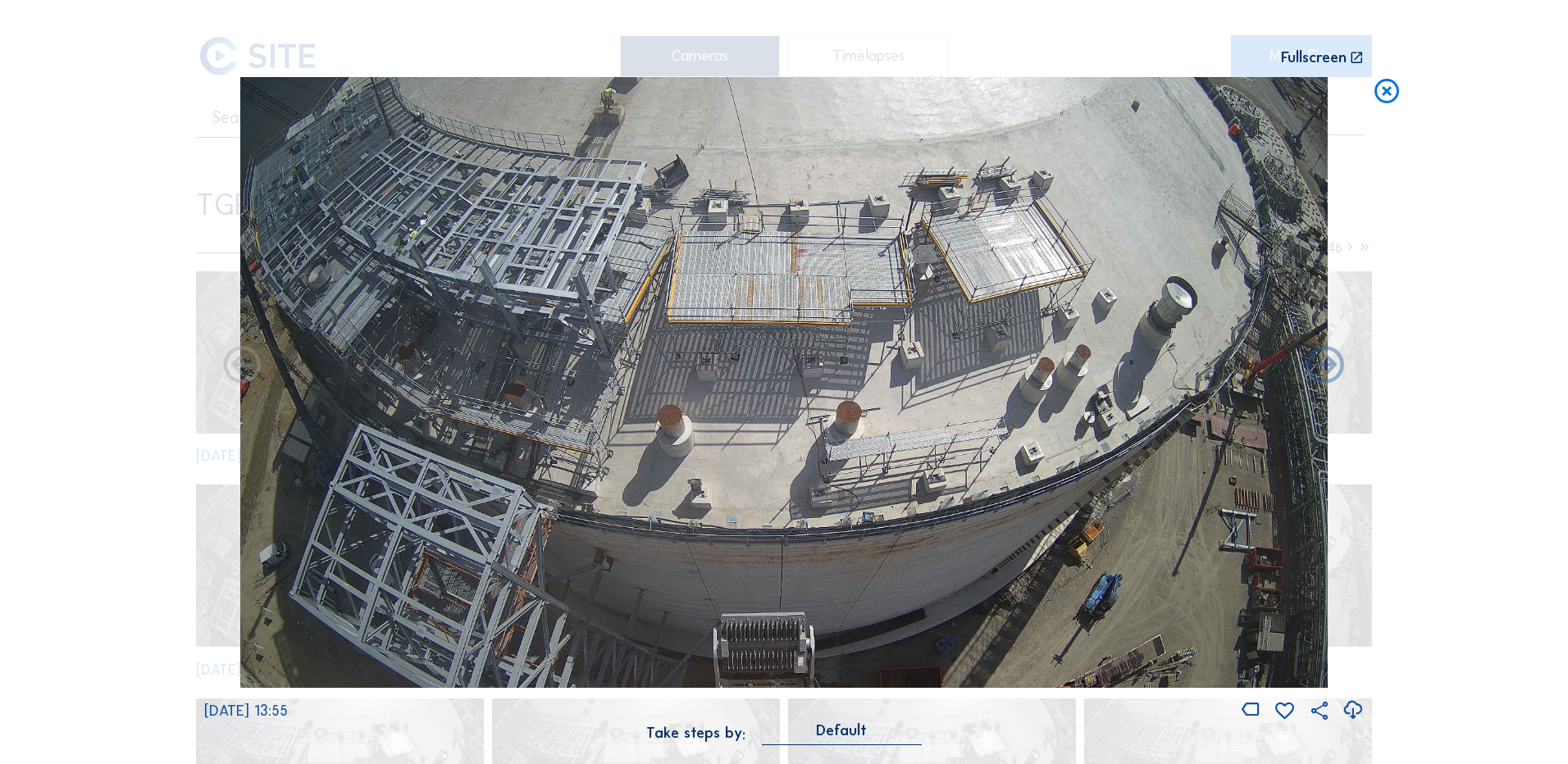
click at [1350, 714] on icon at bounding box center [1352, 710] width 22 height 27
drag, startPoint x: 141, startPoint y: 382, endPoint x: 212, endPoint y: 352, distance: 77.1
click at [141, 382] on div "Scroll to travel through time | Press 'Alt' Button + Scroll to Zoom | Click and…" at bounding box center [784, 382] width 1568 height 764
click at [1385, 97] on icon at bounding box center [1386, 92] width 30 height 31
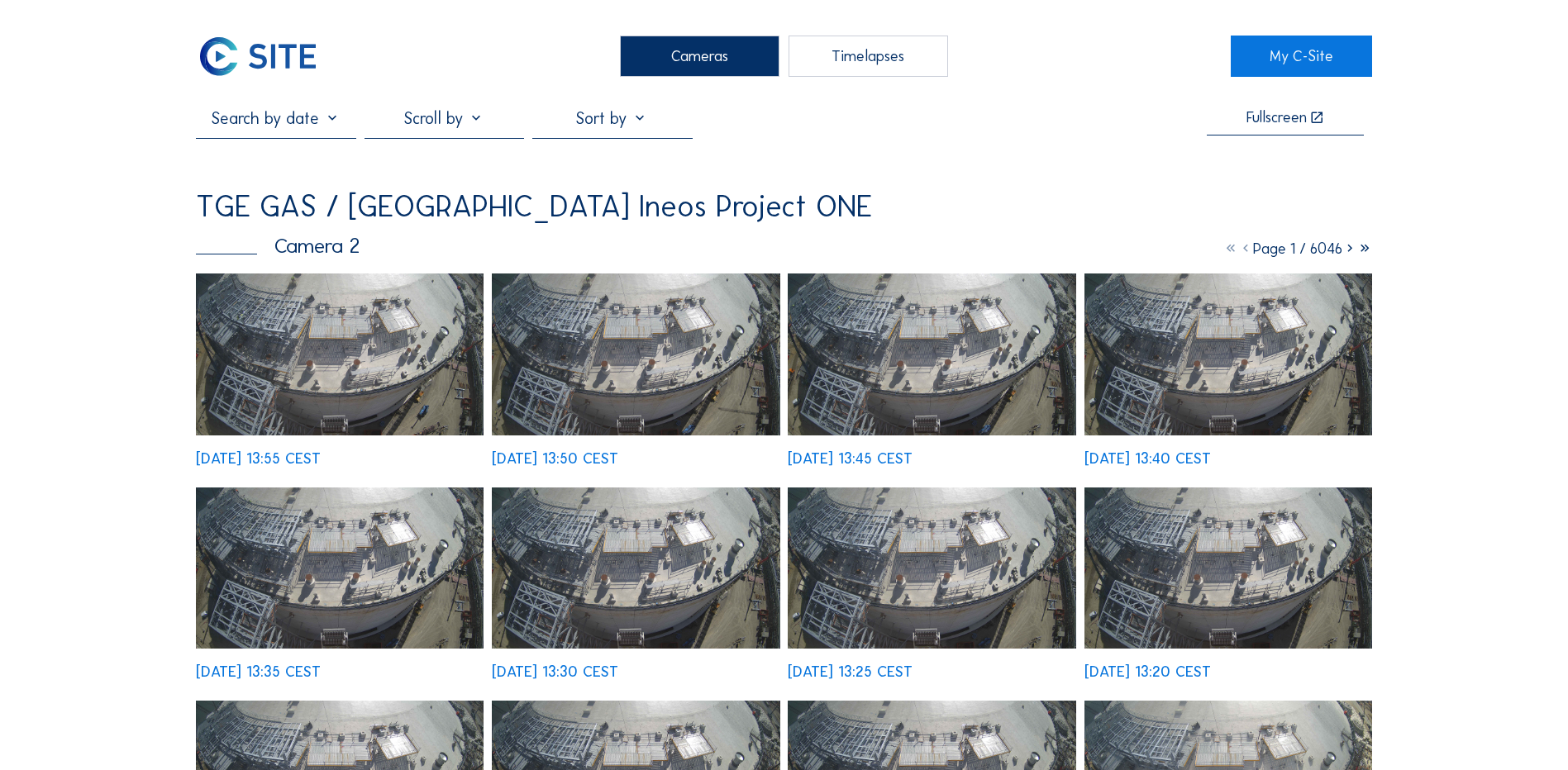
click at [673, 56] on div "Cameras" at bounding box center [699, 56] width 159 height 42
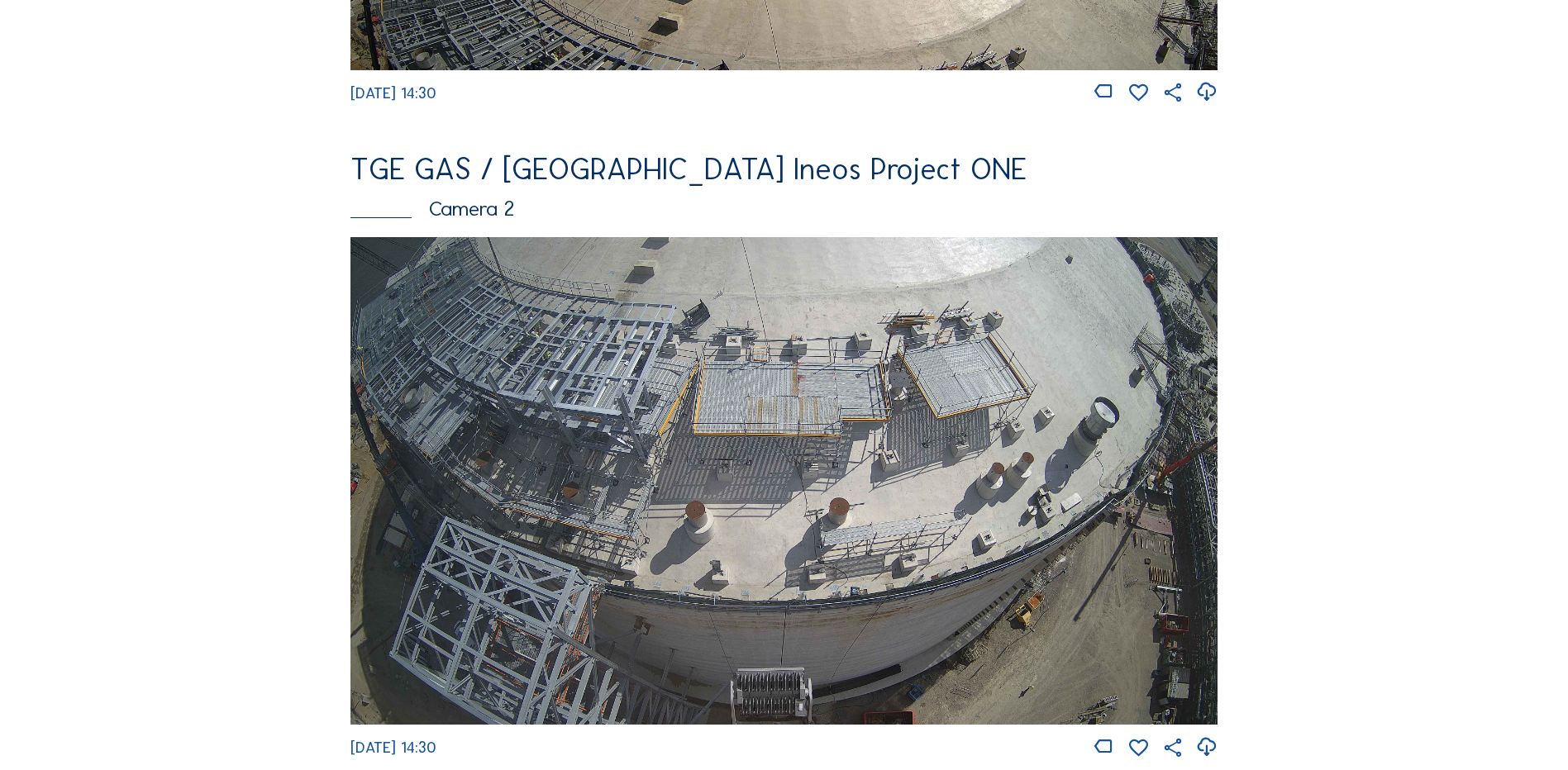
scroll to position [744, 0]
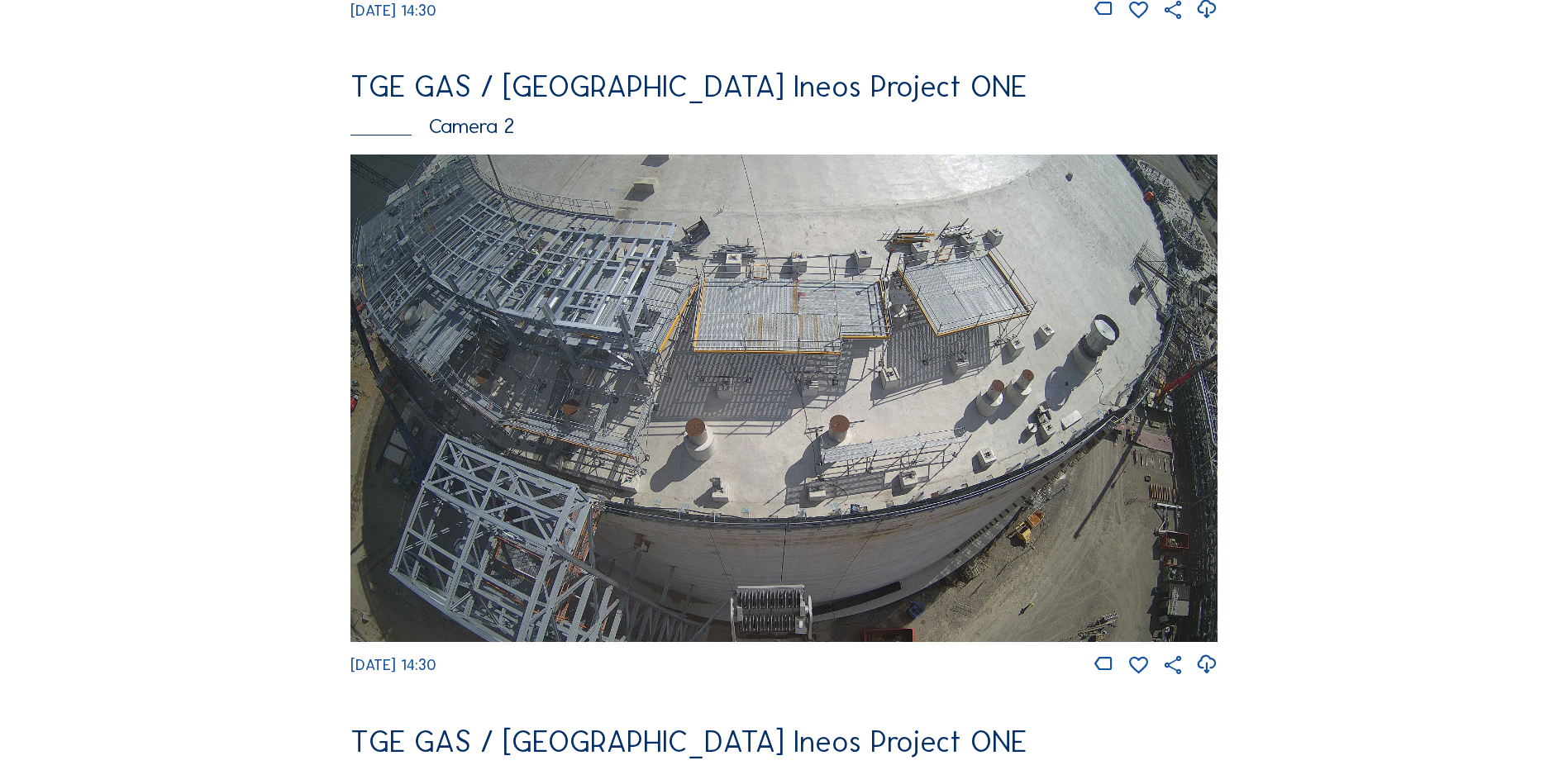
click at [696, 376] on img at bounding box center [784, 398] width 867 height 488
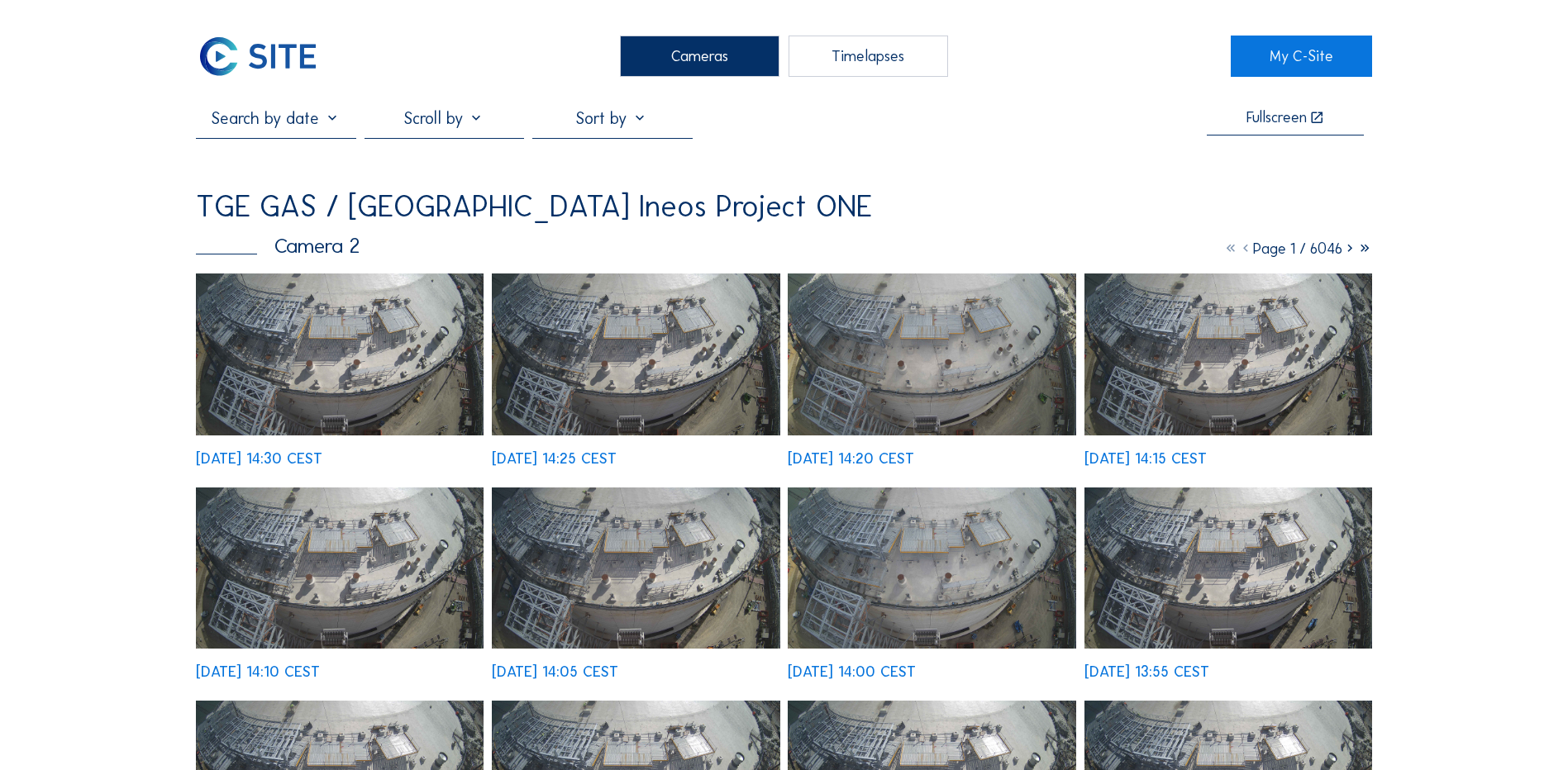
click at [398, 344] on img at bounding box center [339, 354] width 288 height 162
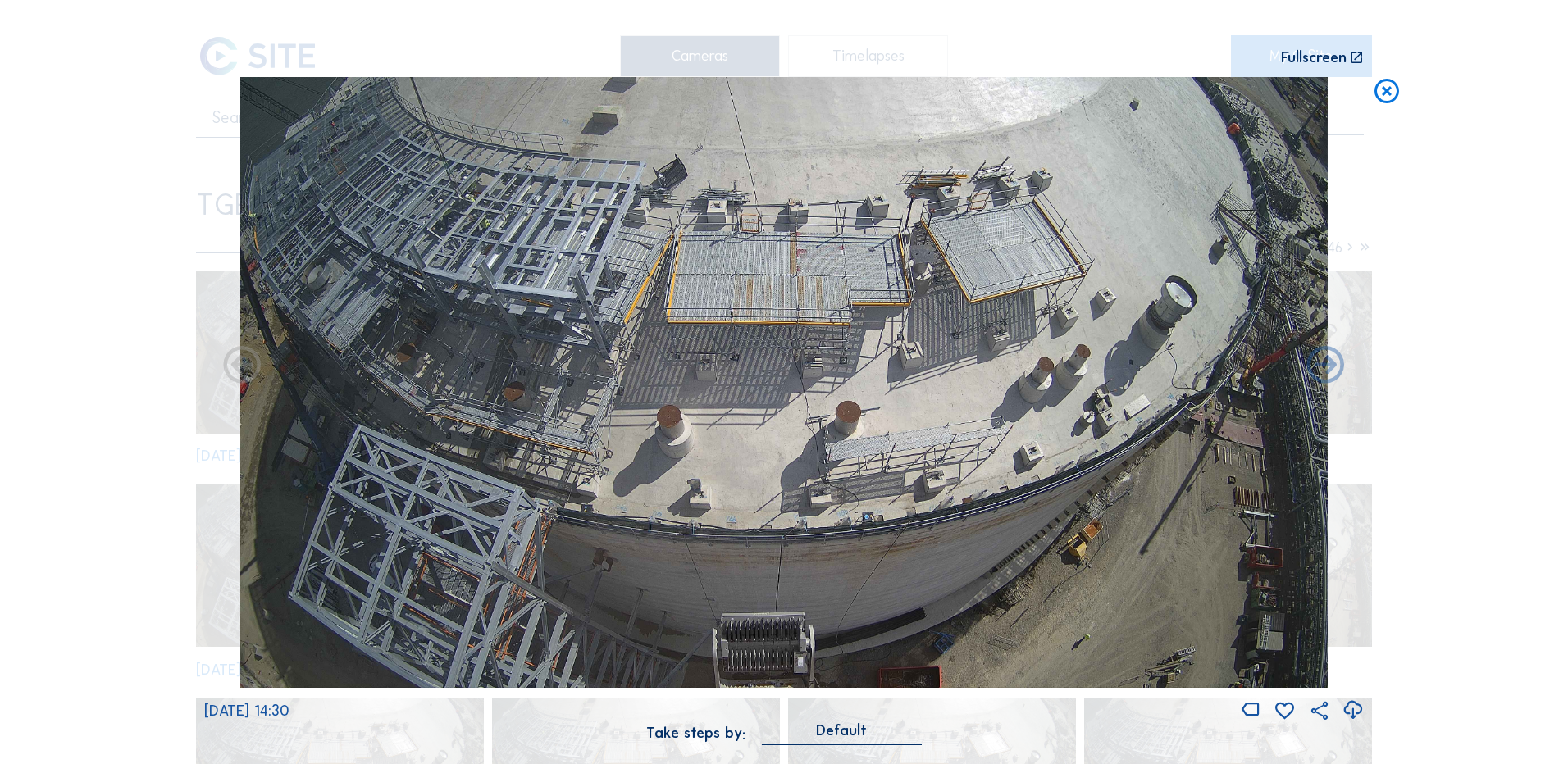
click at [1353, 710] on icon at bounding box center [1352, 710] width 22 height 27
drag, startPoint x: 61, startPoint y: 362, endPoint x: 127, endPoint y: 335, distance: 71.3
click at [61, 362] on div "Scroll to travel through time | Press 'Alt' Button + Scroll to Zoom | Click and…" at bounding box center [784, 382] width 1568 height 764
click at [1381, 92] on icon at bounding box center [1386, 92] width 30 height 31
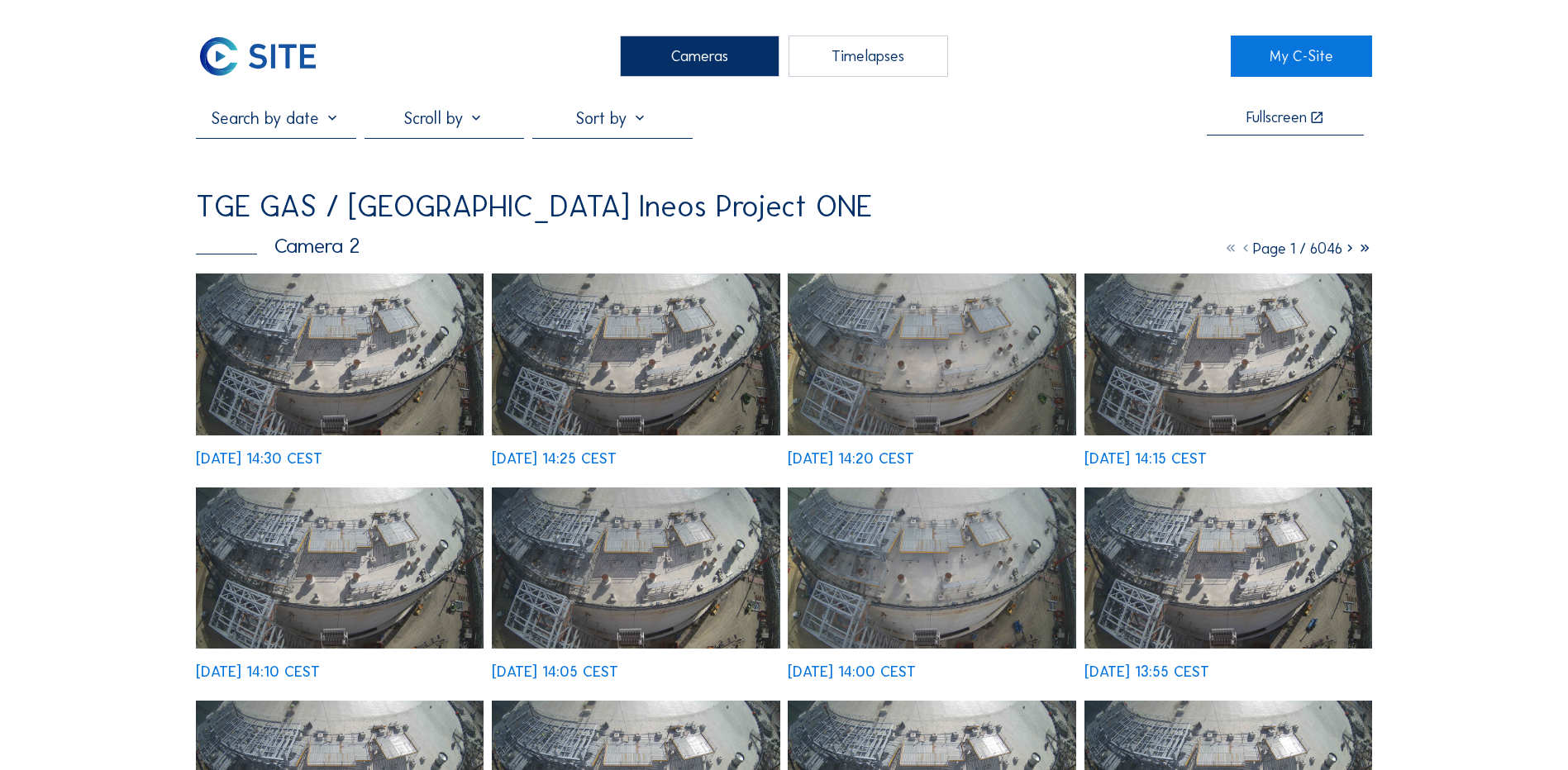
click at [702, 55] on div "Cameras" at bounding box center [699, 56] width 159 height 42
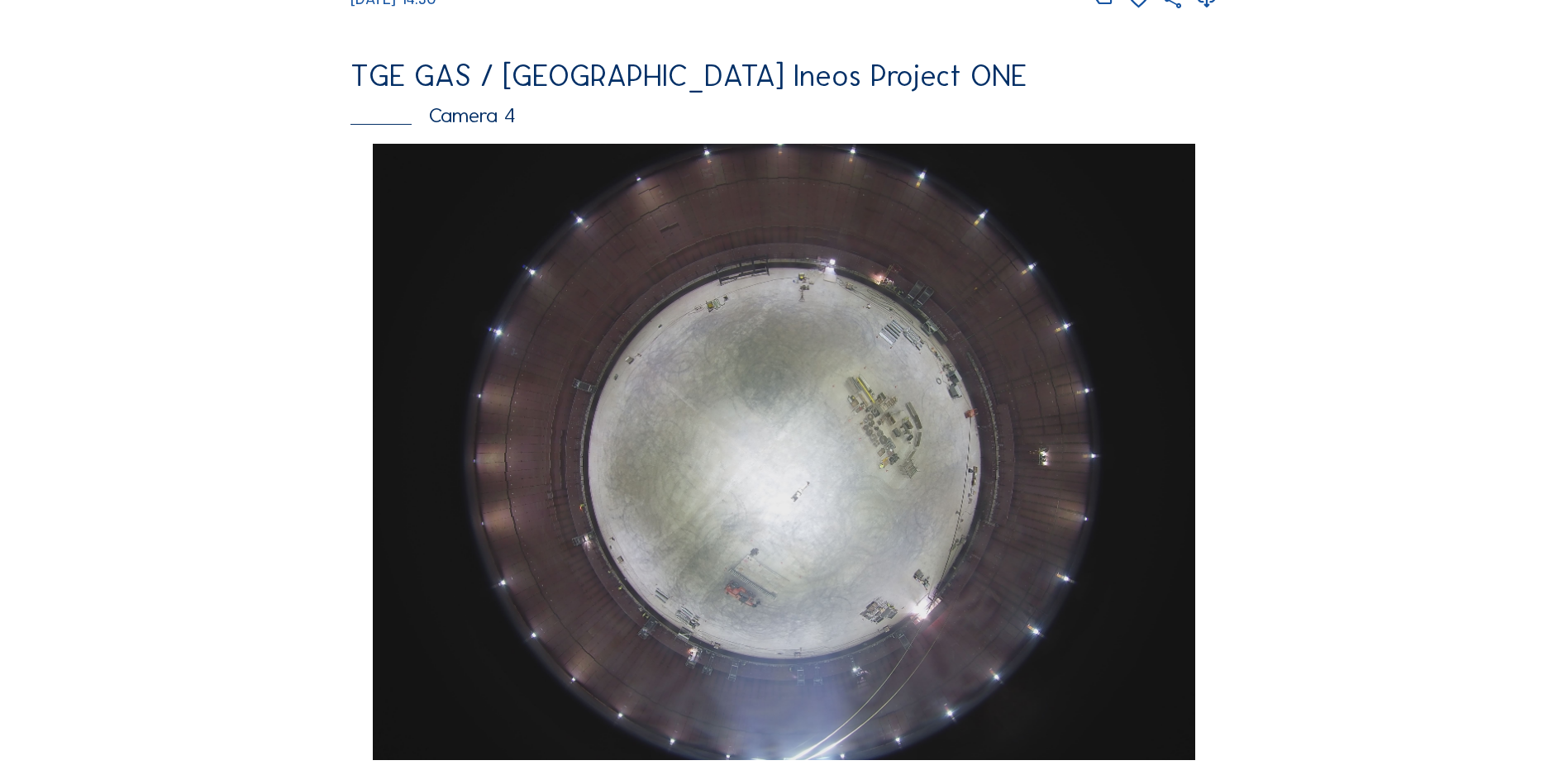
scroll to position [1488, 0]
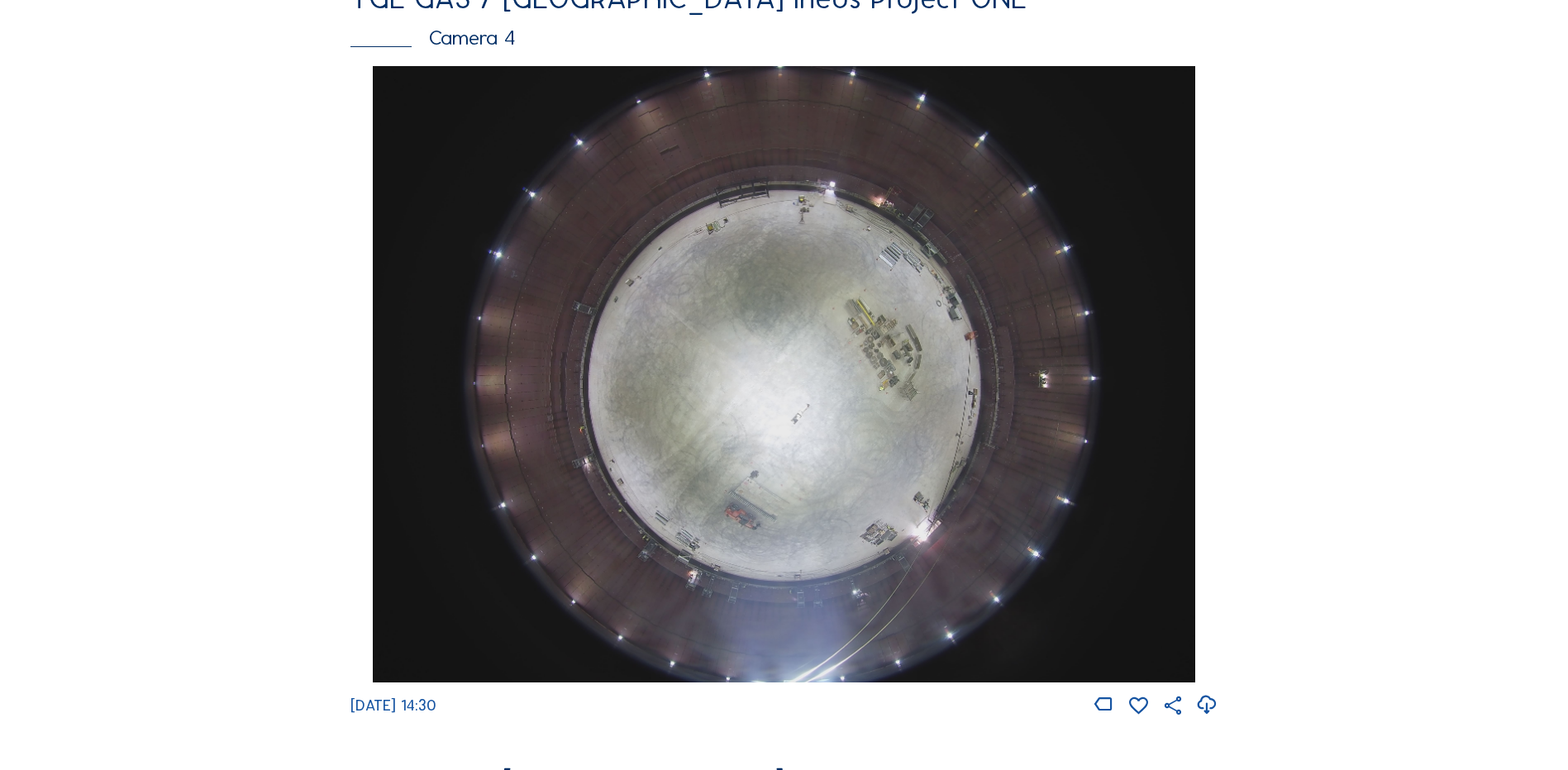
click at [842, 383] on img at bounding box center [783, 374] width 821 height 617
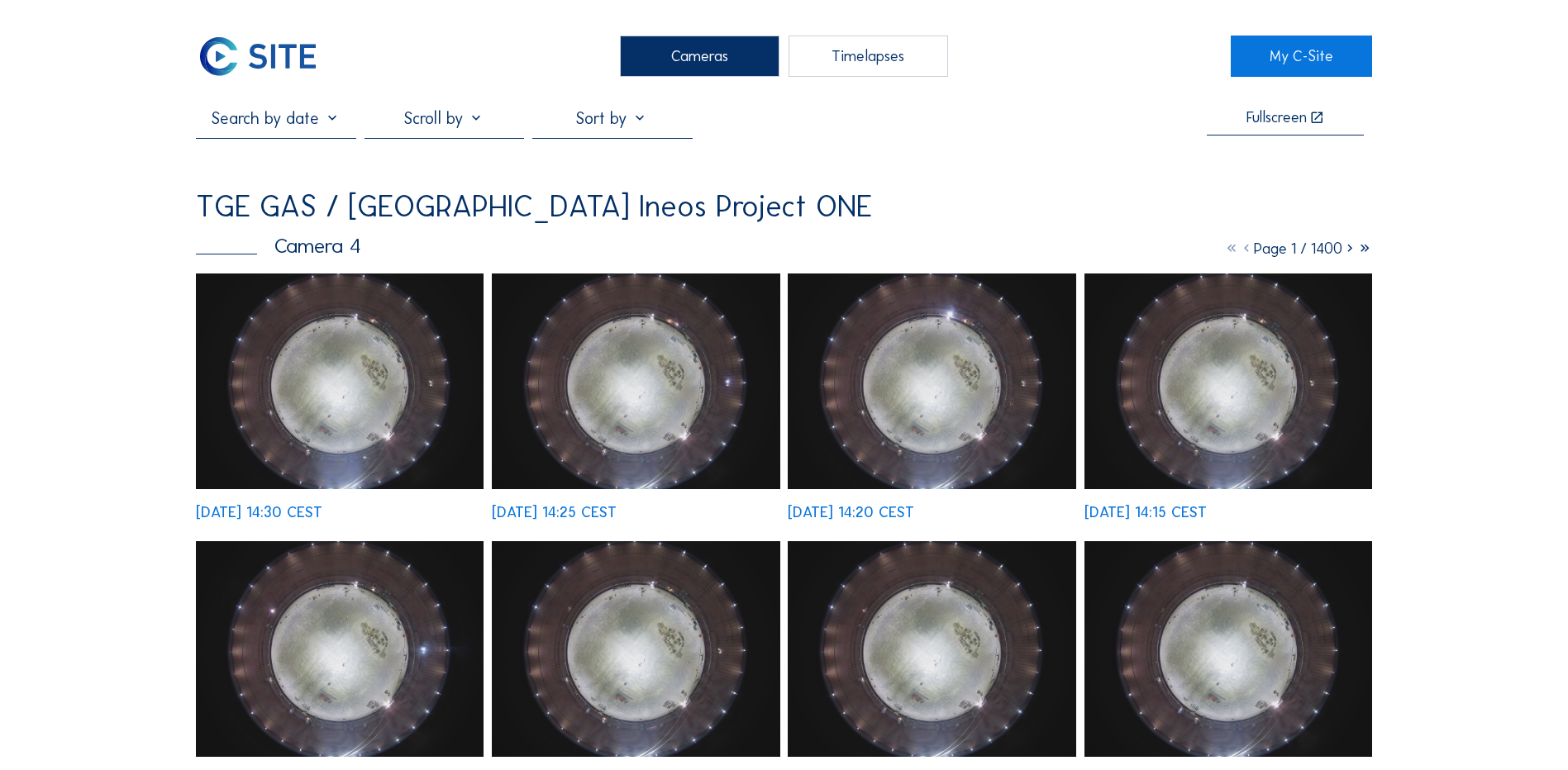
click at [346, 371] on img at bounding box center [339, 381] width 288 height 215
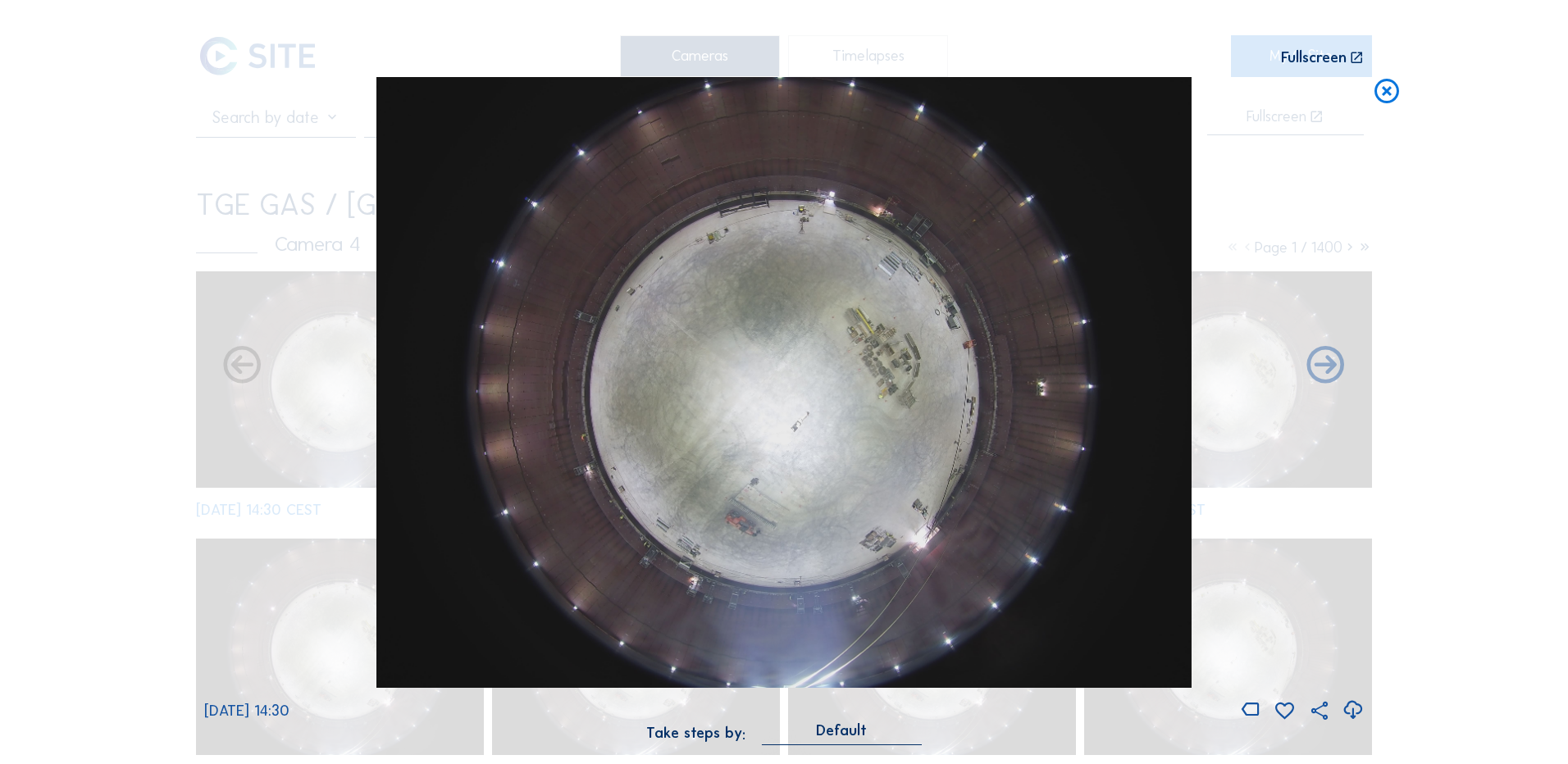
click at [1357, 706] on icon at bounding box center [1352, 710] width 22 height 27
click at [1352, 707] on icon at bounding box center [1352, 710] width 22 height 27
click at [1388, 93] on icon at bounding box center [1386, 92] width 30 height 31
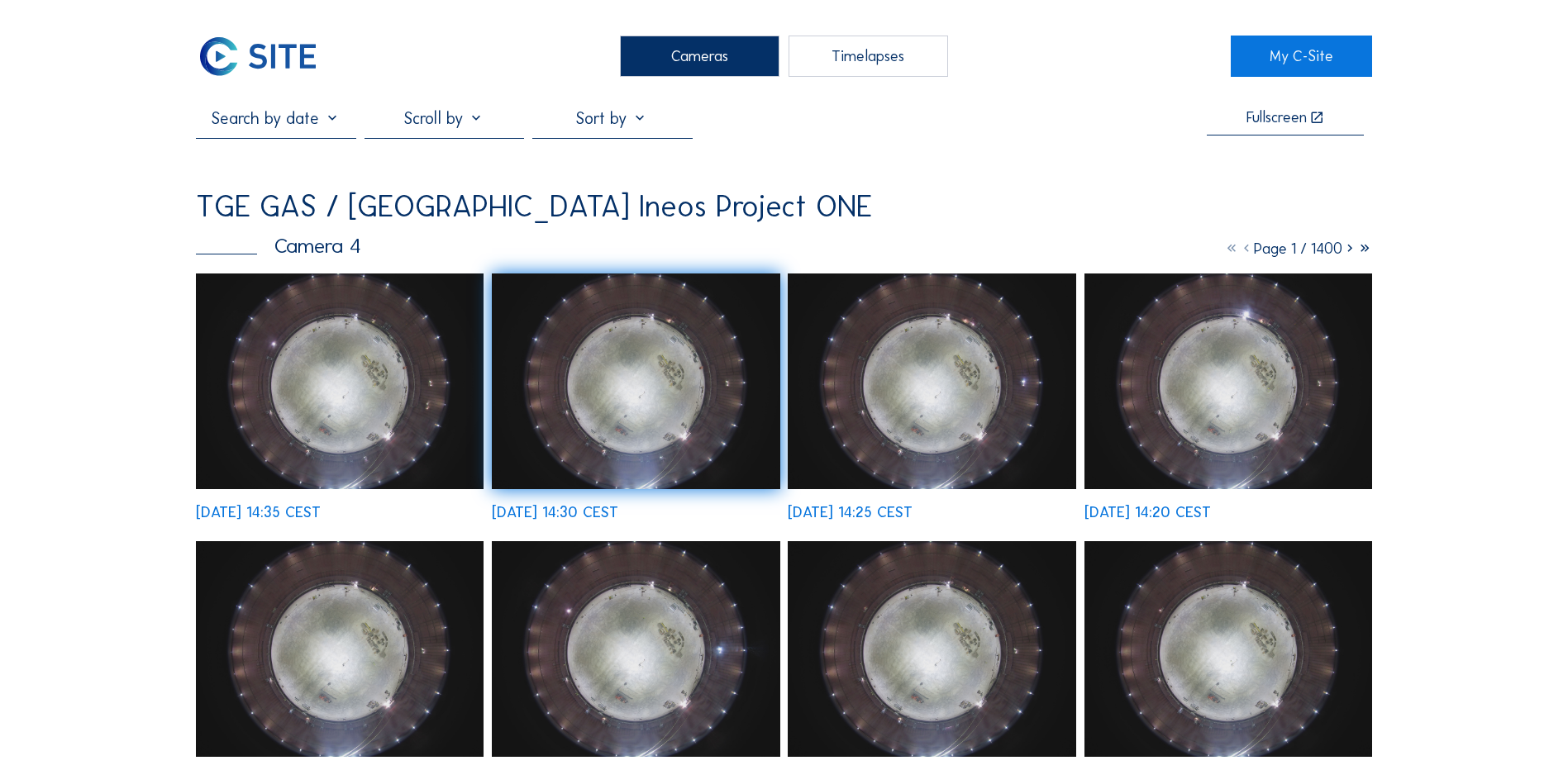
click at [365, 369] on img at bounding box center [339, 381] width 288 height 215
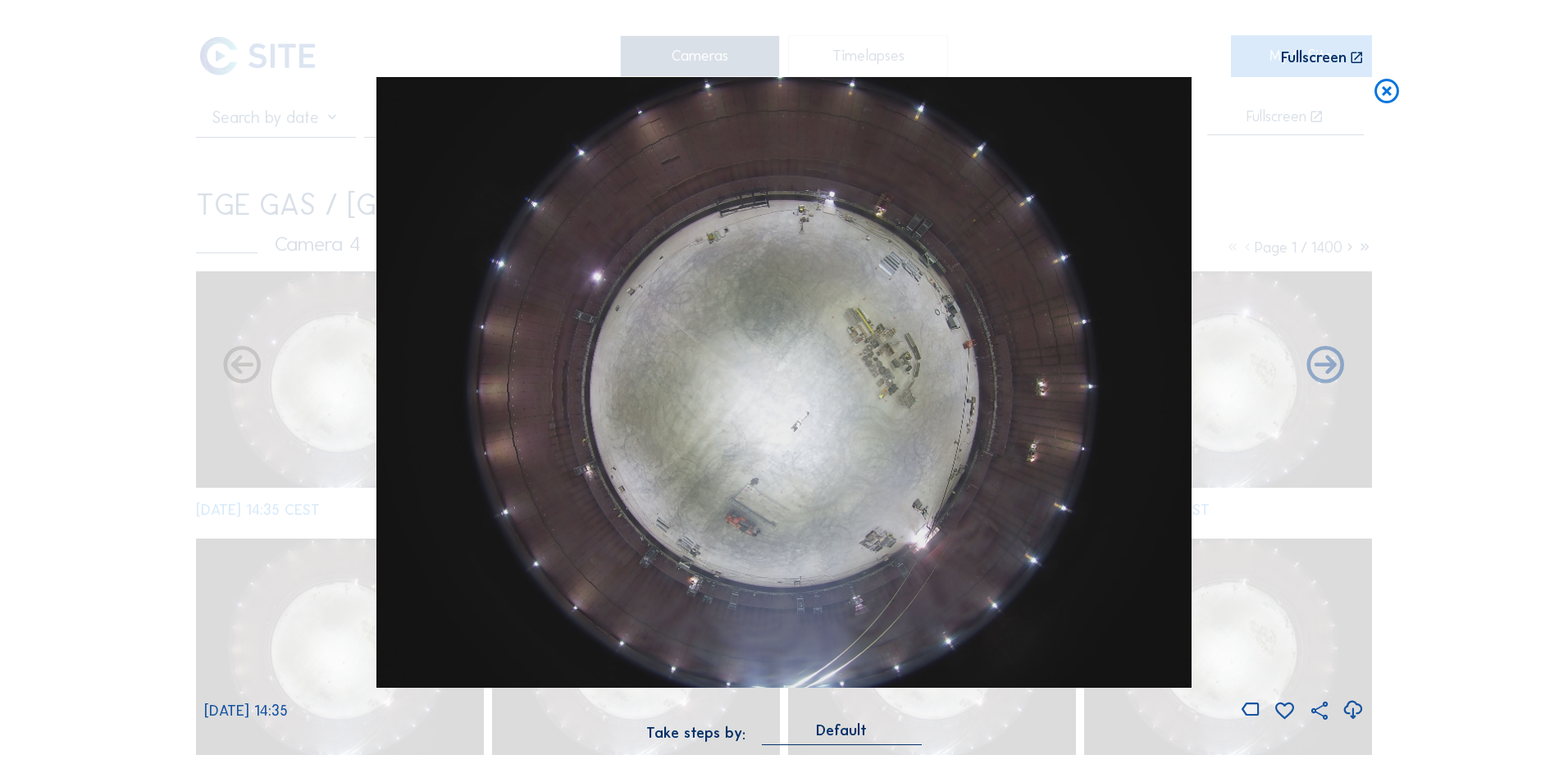
click at [1350, 711] on icon at bounding box center [1352, 710] width 22 height 27
click at [1357, 708] on icon at bounding box center [1352, 710] width 22 height 27
click at [1389, 89] on icon at bounding box center [1386, 92] width 30 height 31
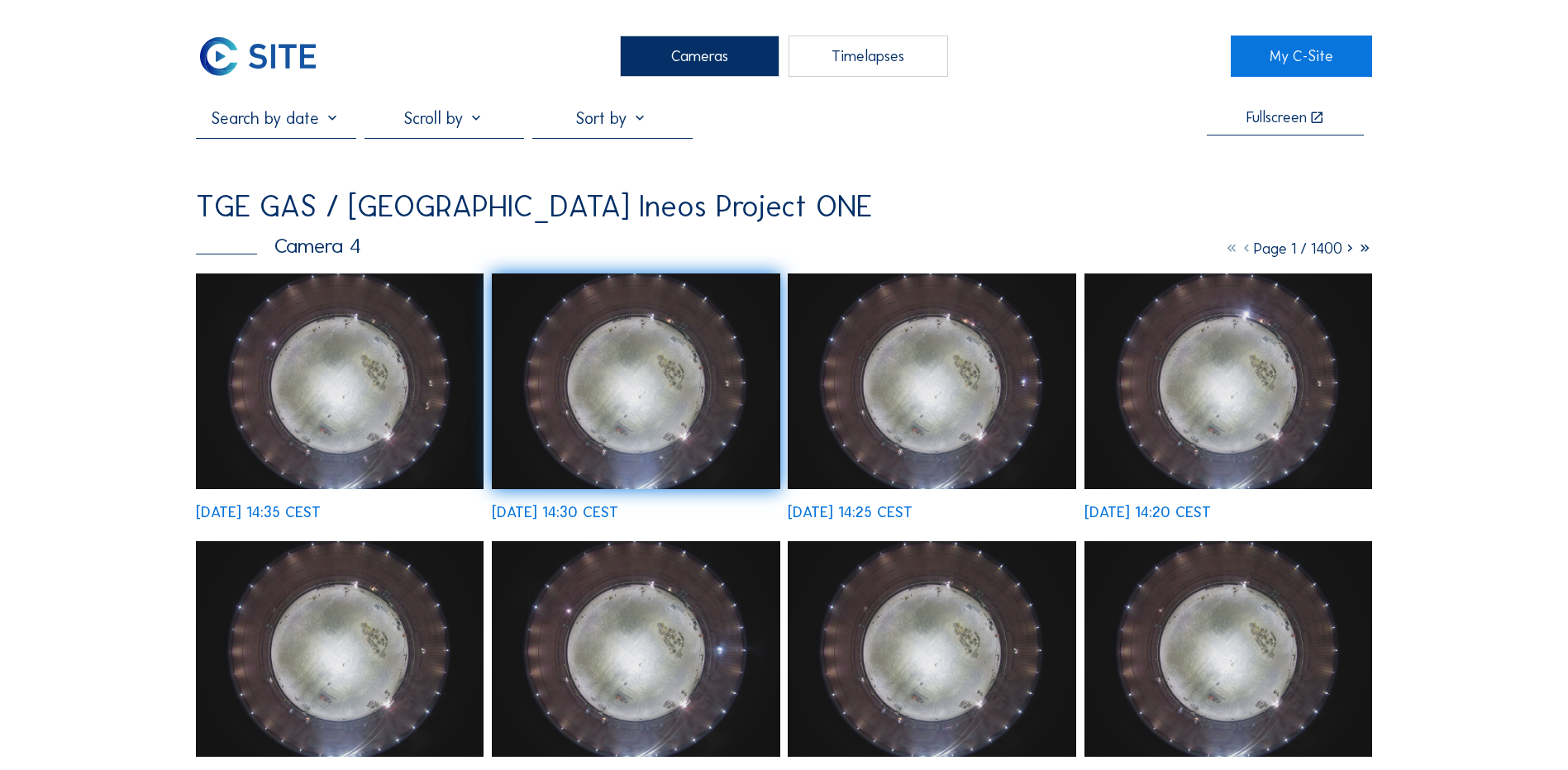
click at [702, 53] on div "Cameras" at bounding box center [699, 56] width 159 height 42
